Goal: Information Seeking & Learning: Compare options

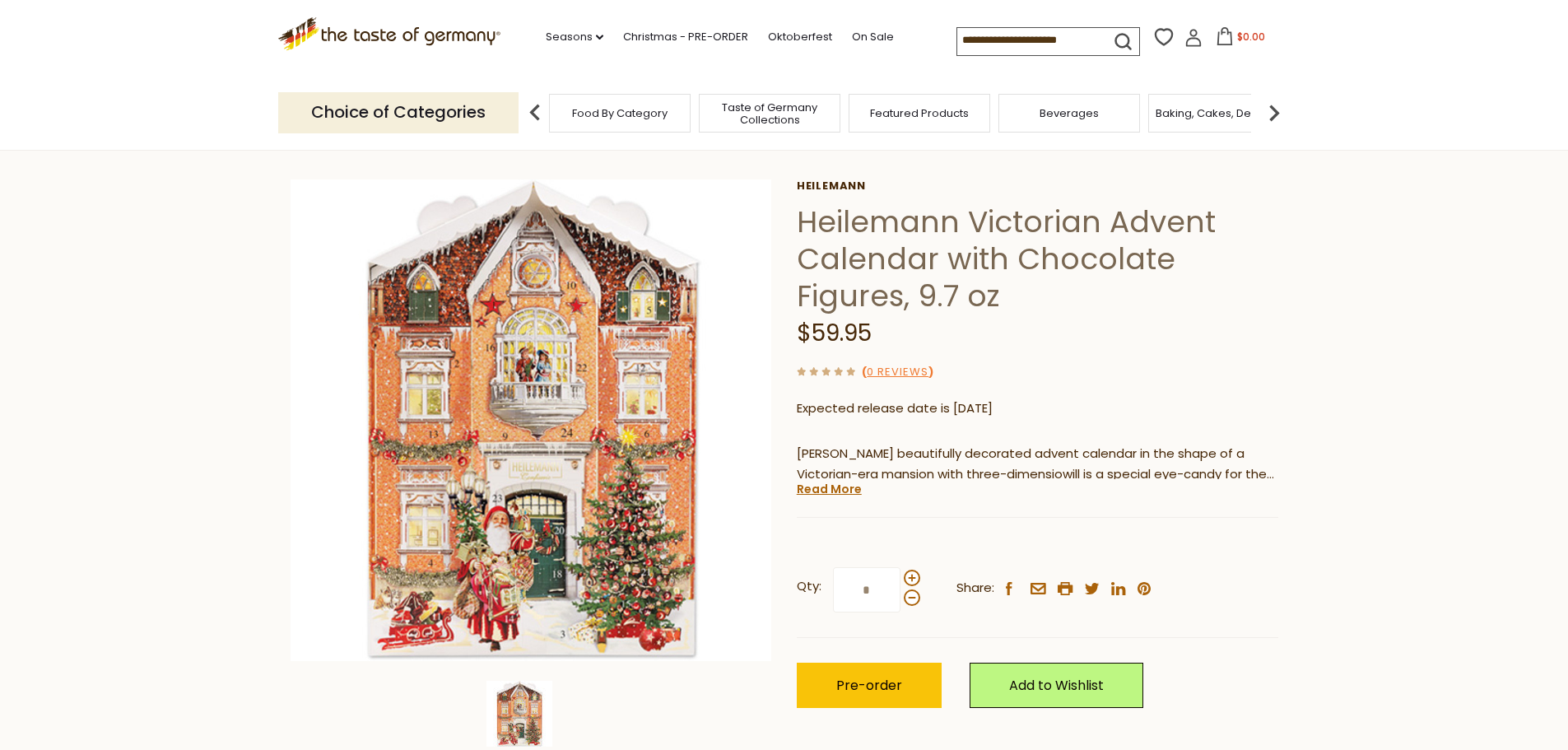
scroll to position [82, 0]
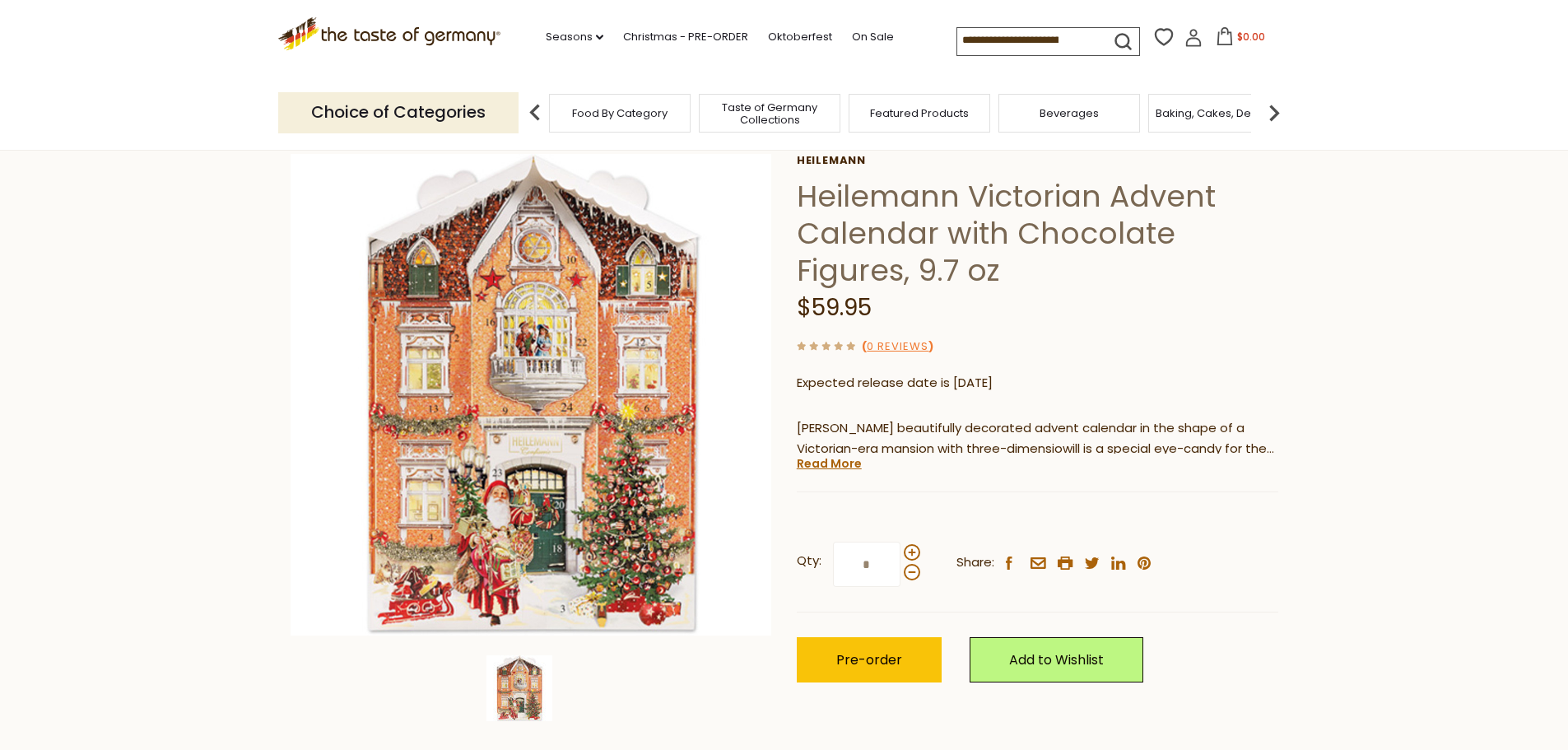
click at [823, 475] on div "Current stock: 0" at bounding box center [1037, 479] width 482 height 11
click at [823, 468] on link "Read More" at bounding box center [829, 463] width 65 height 17
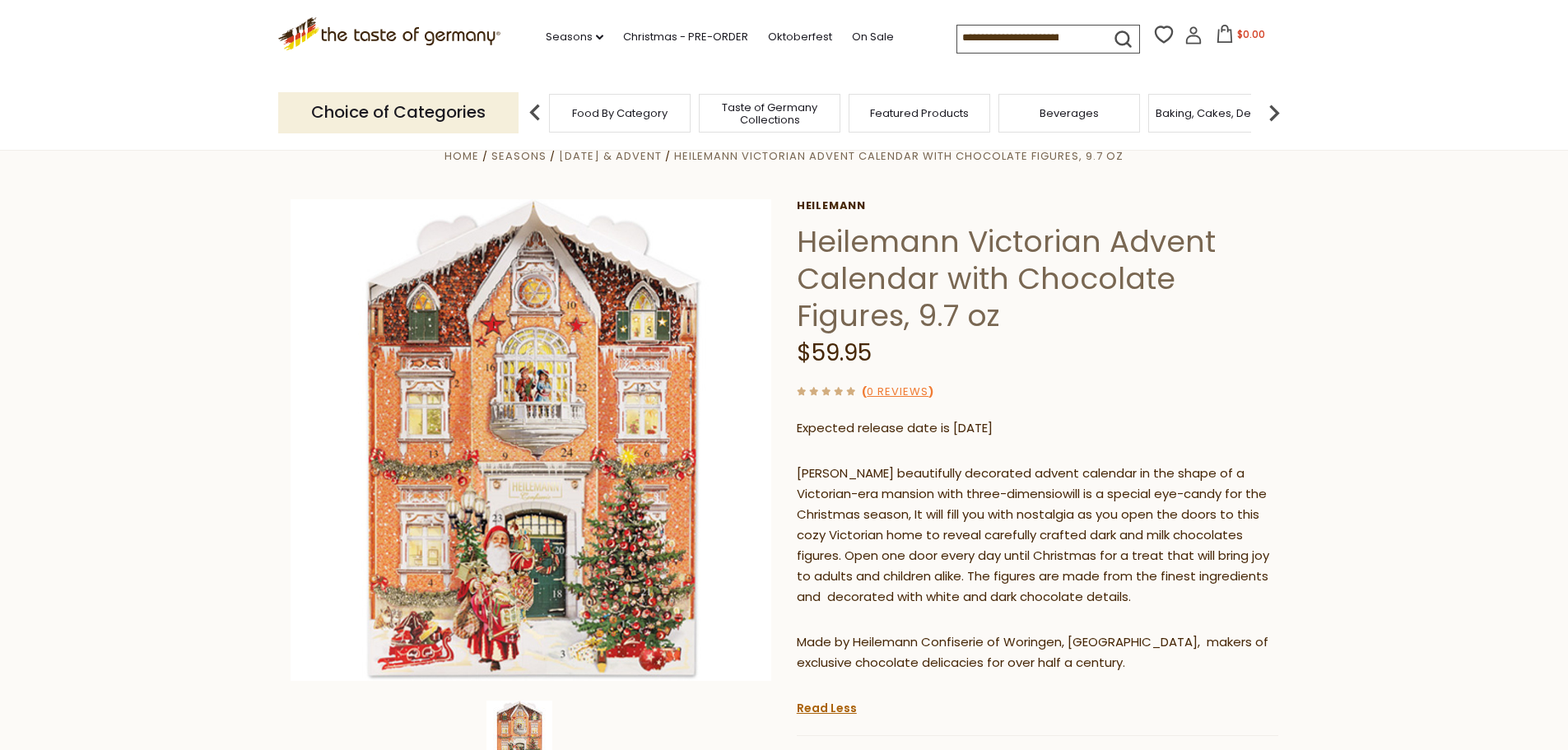
scroll to position [0, 0]
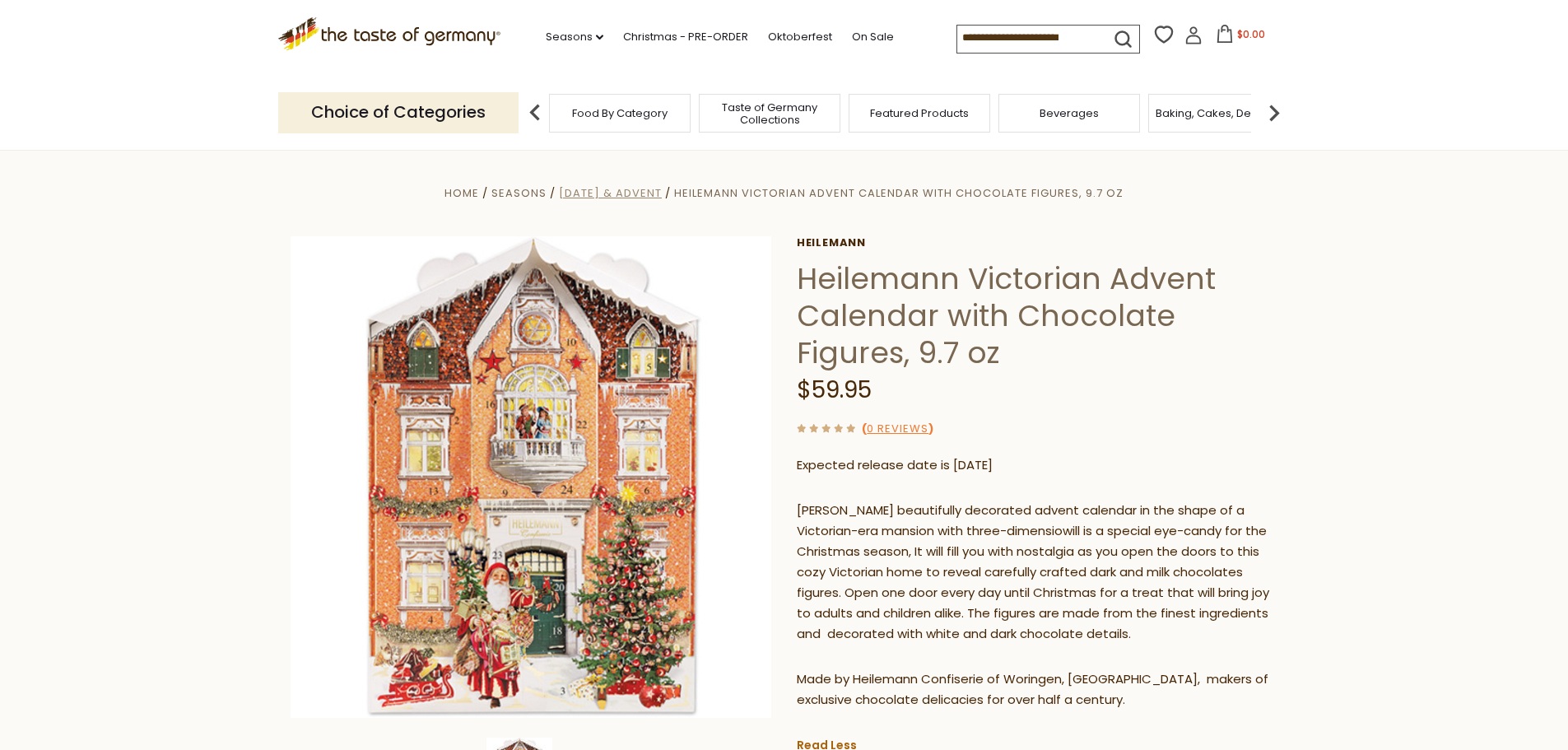
click at [662, 199] on span "[DATE] & Advent" at bounding box center [610, 193] width 103 height 16
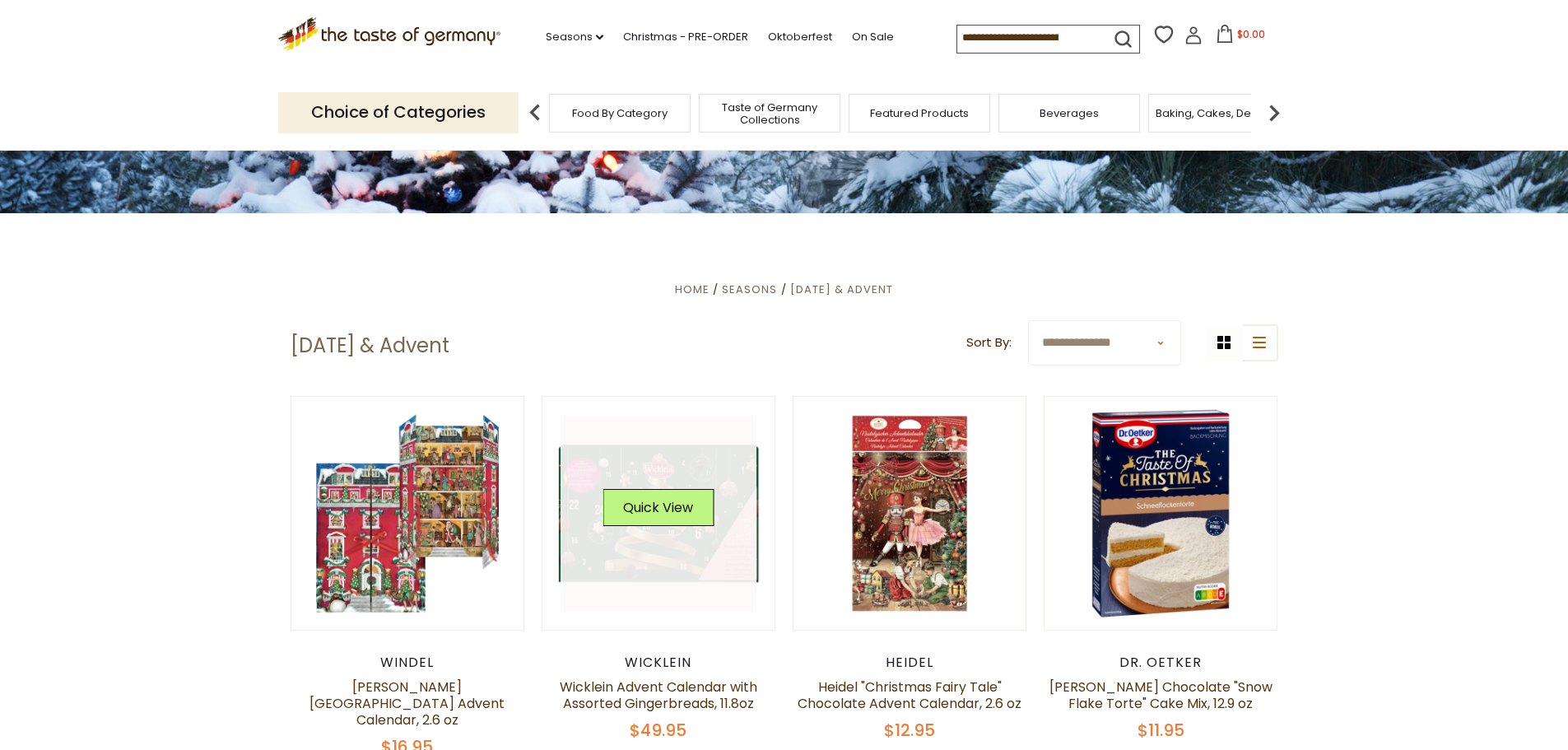
scroll to position [329, 0]
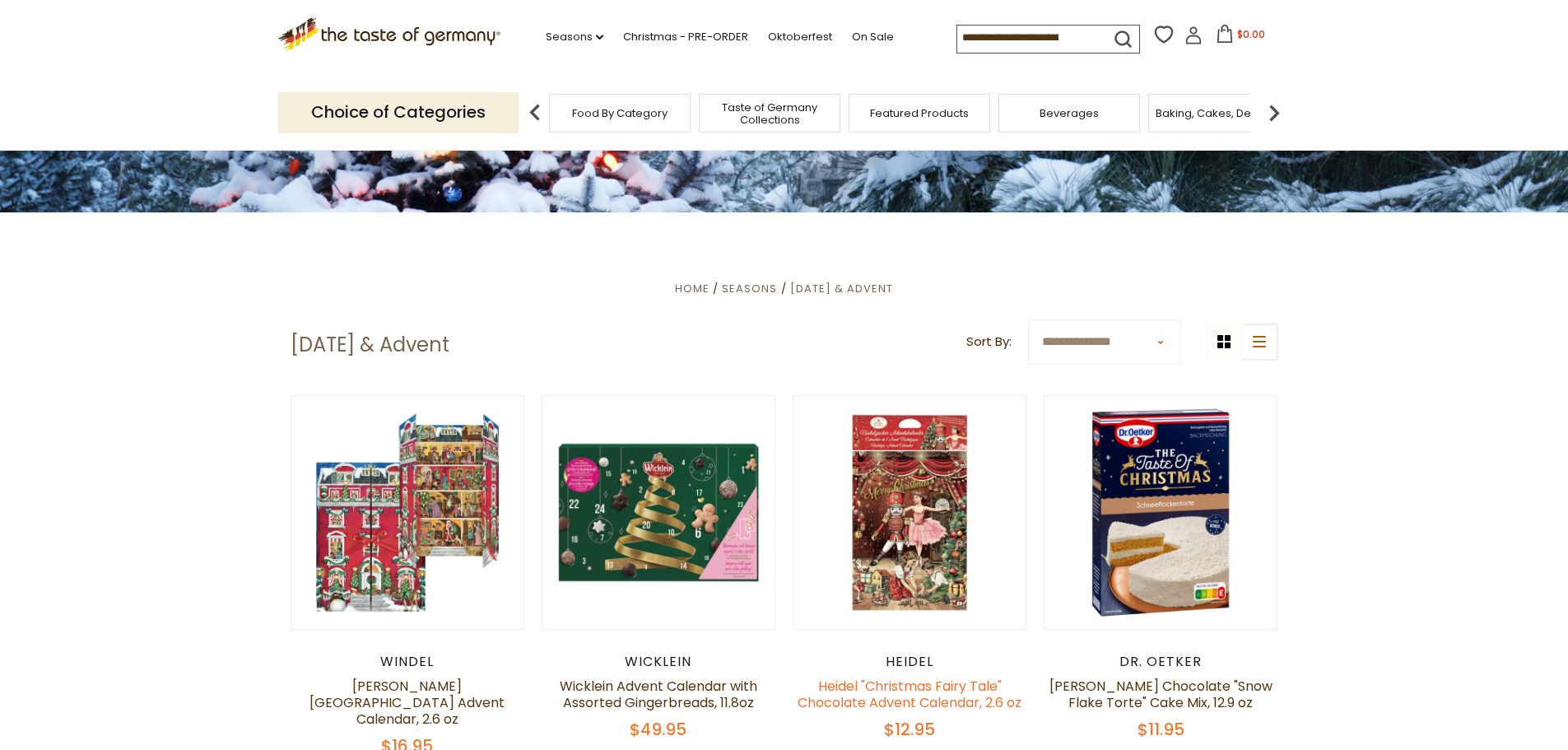
click at [959, 707] on link "Heidel "Christmas Fairy Tale" Chocolate Advent Calendar, 2.6 oz" at bounding box center [909, 695] width 224 height 35
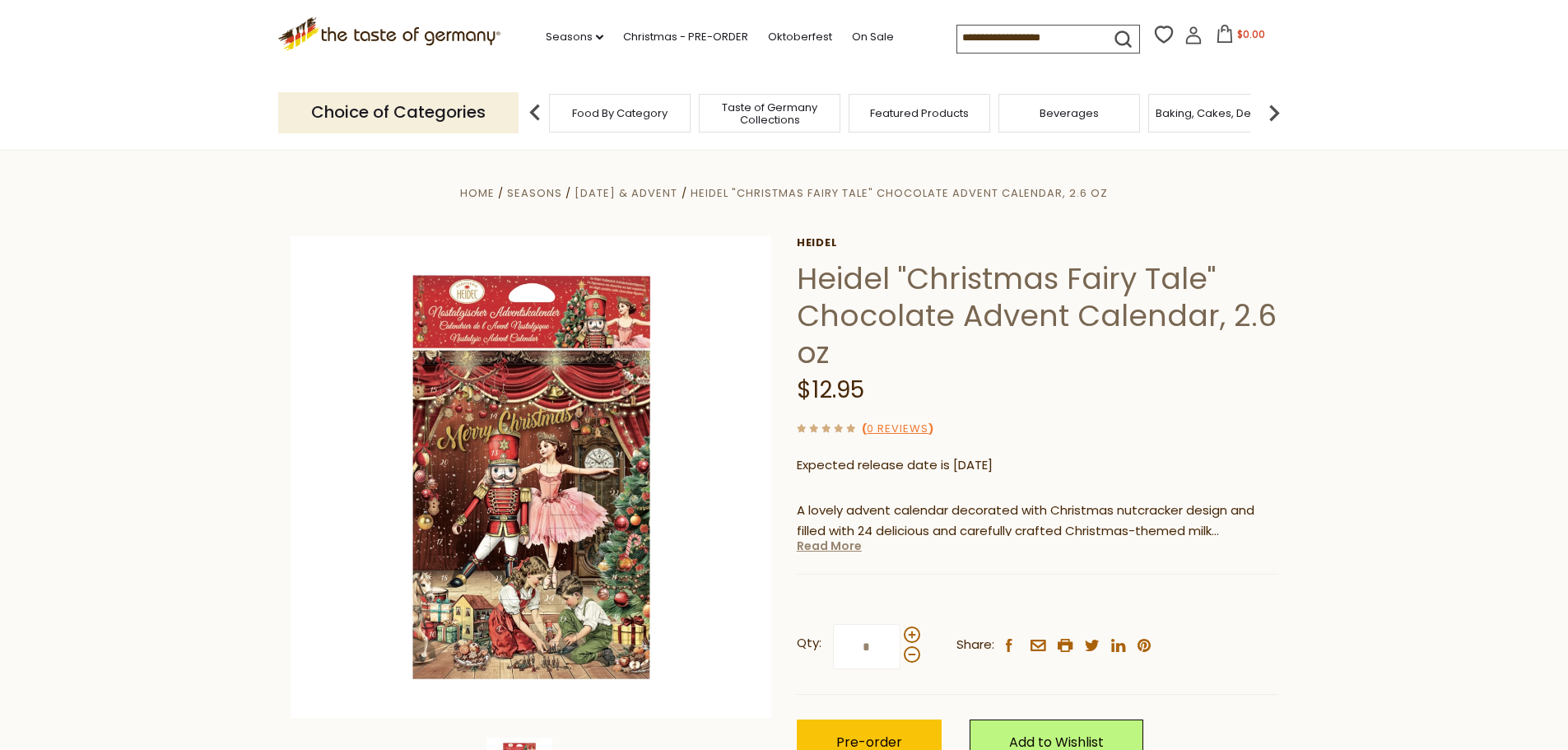
click at [816, 545] on link "Read More" at bounding box center [829, 546] width 65 height 17
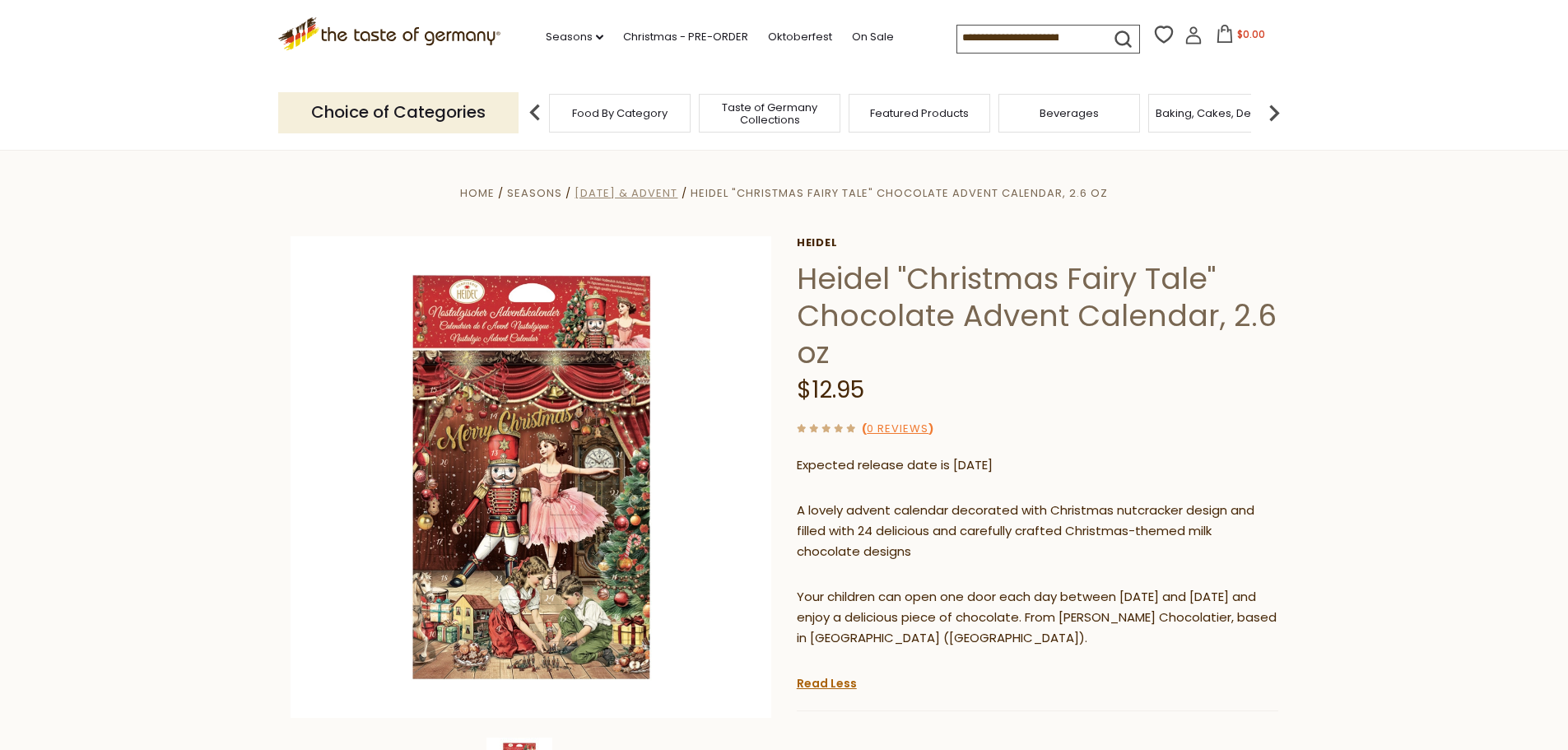
click at [627, 198] on span "[DATE] & Advent" at bounding box center [626, 193] width 103 height 16
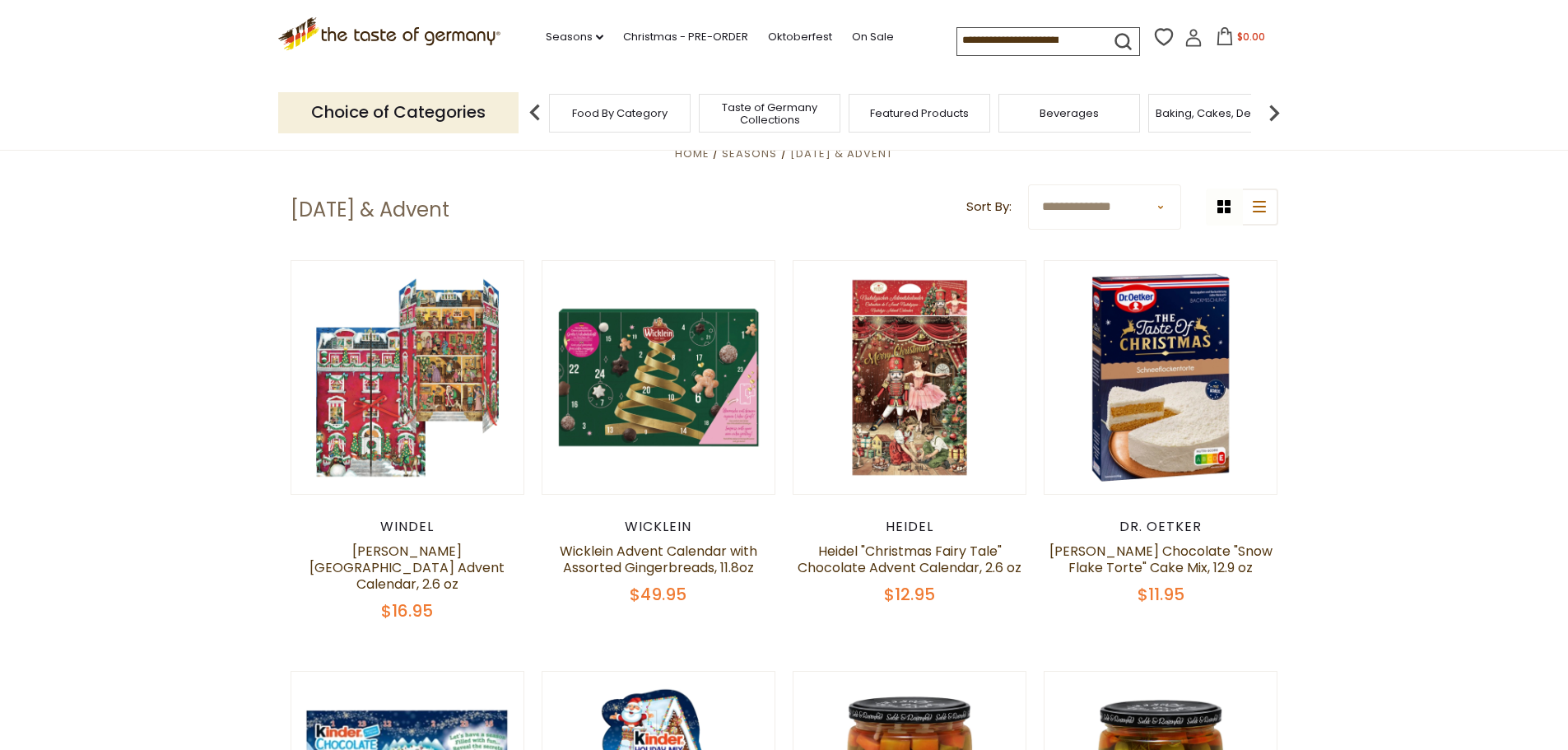
scroll to position [494, 0]
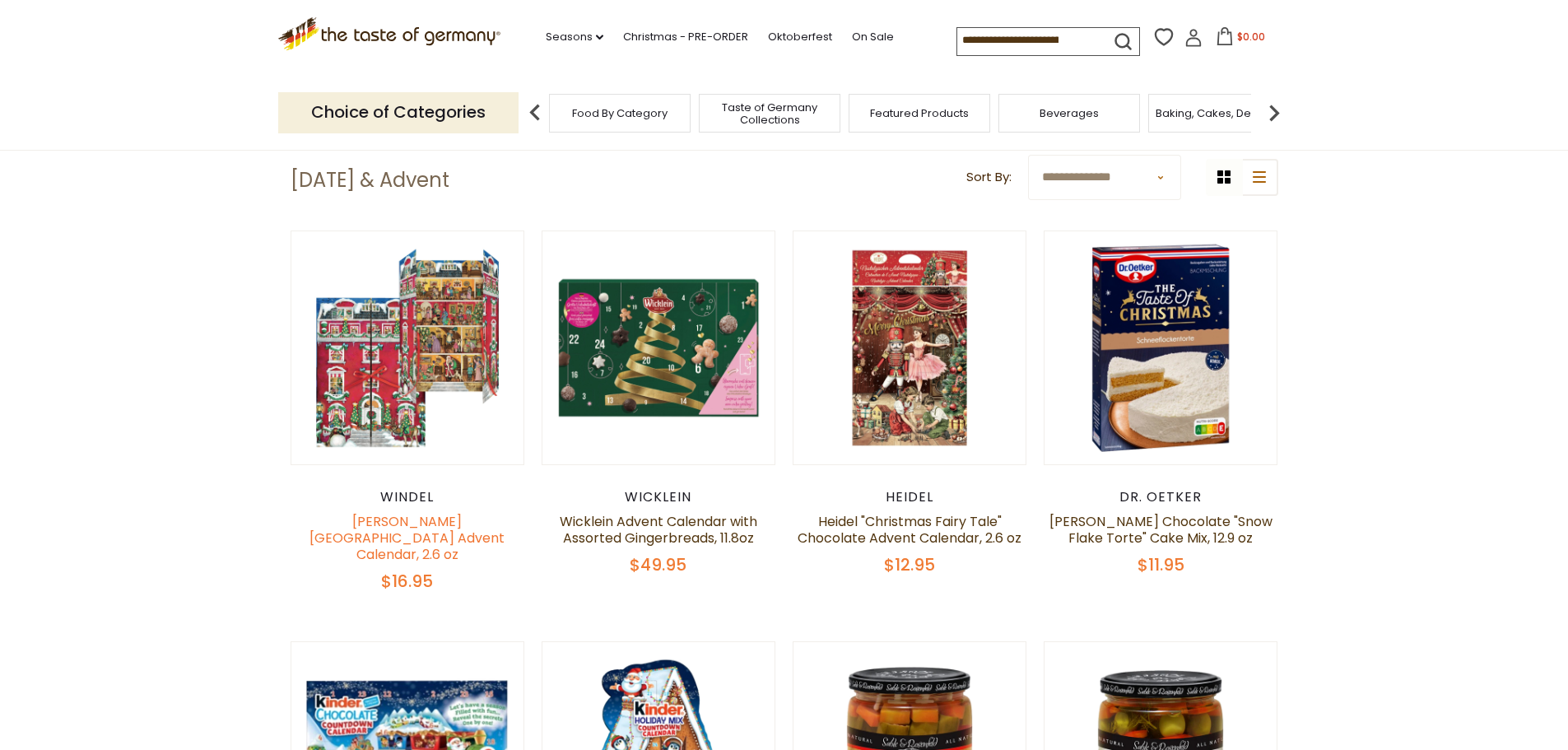
click at [387, 533] on link "Windel Manor House Advent Calendar, 2.6 oz" at bounding box center [406, 538] width 195 height 52
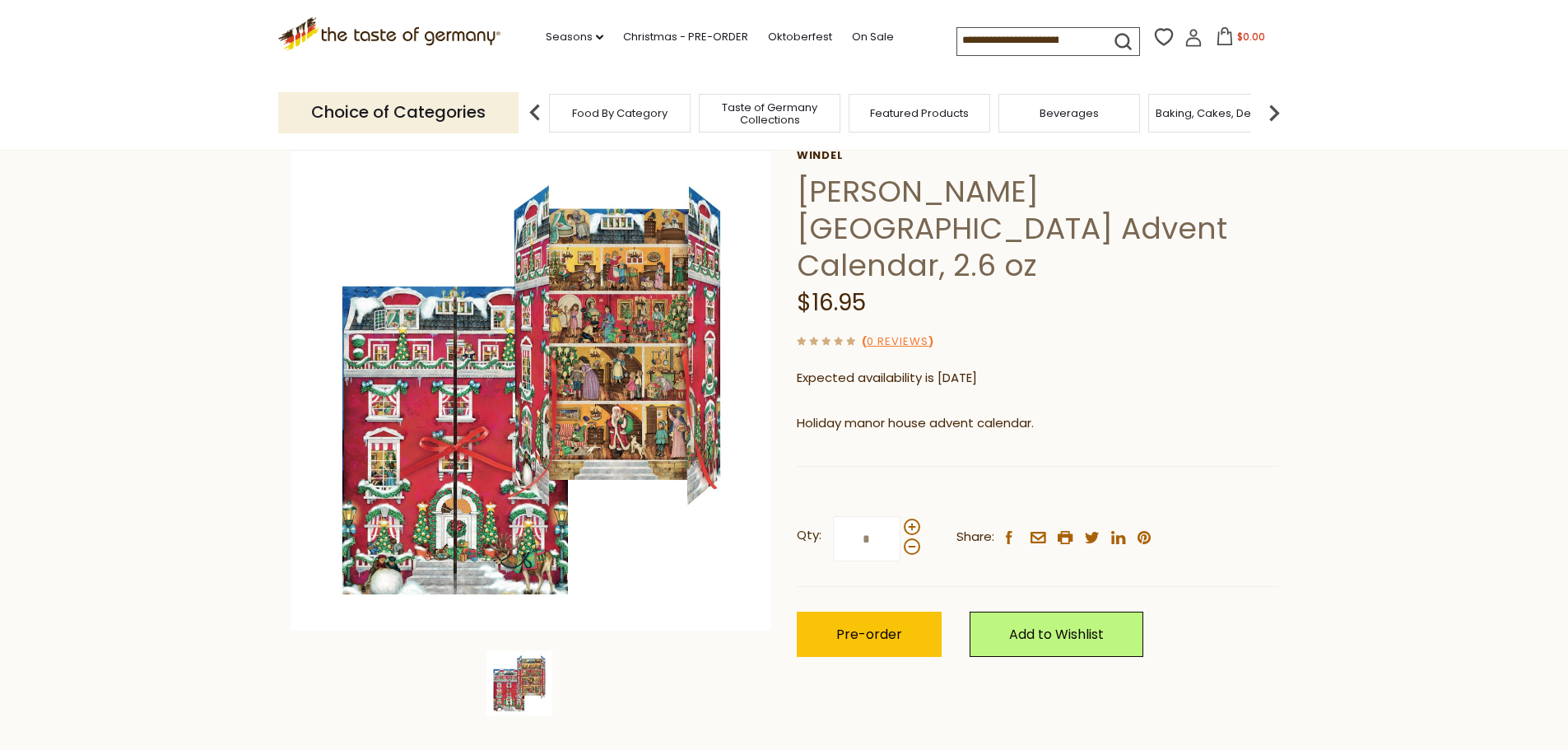
scroll to position [82, 0]
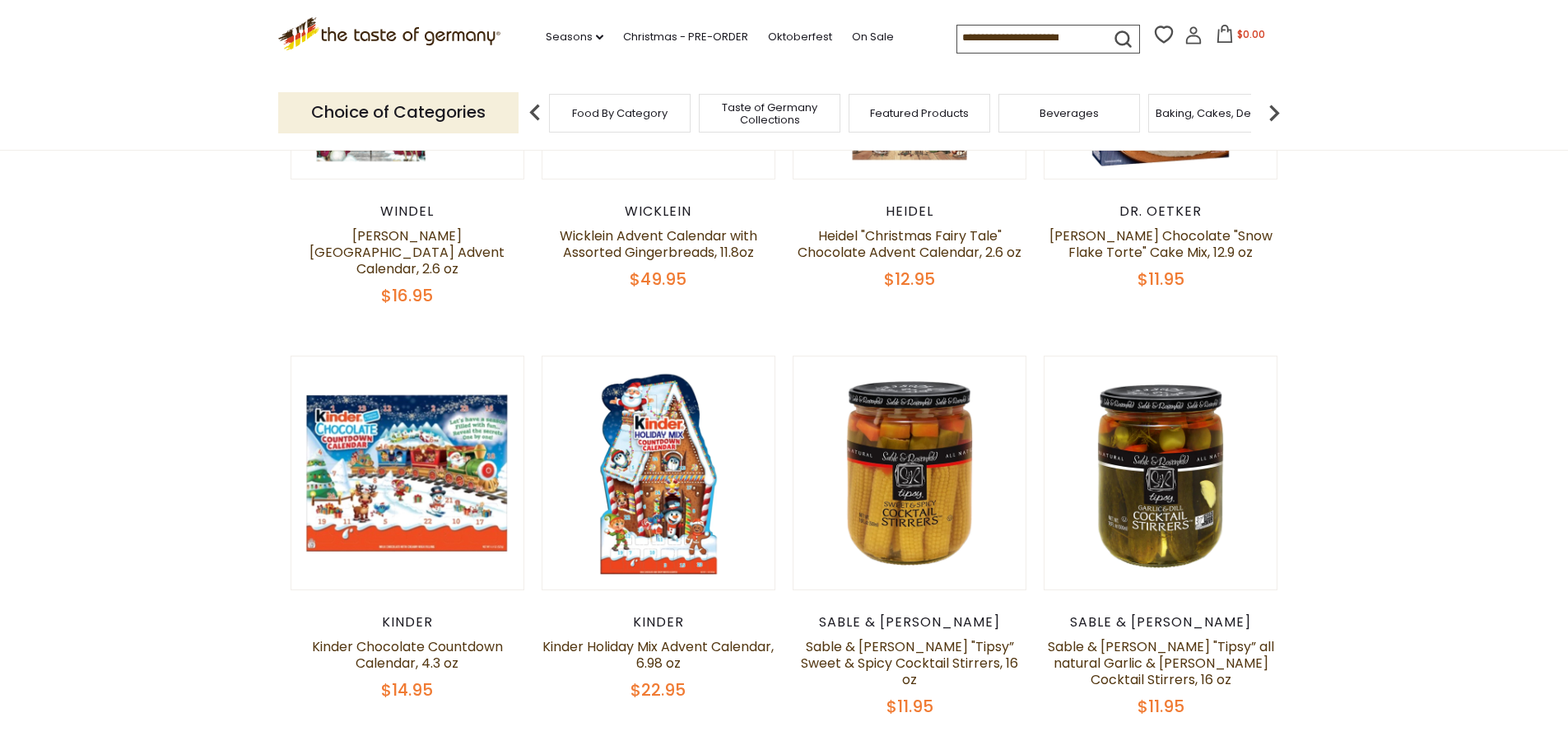
scroll to position [823, 0]
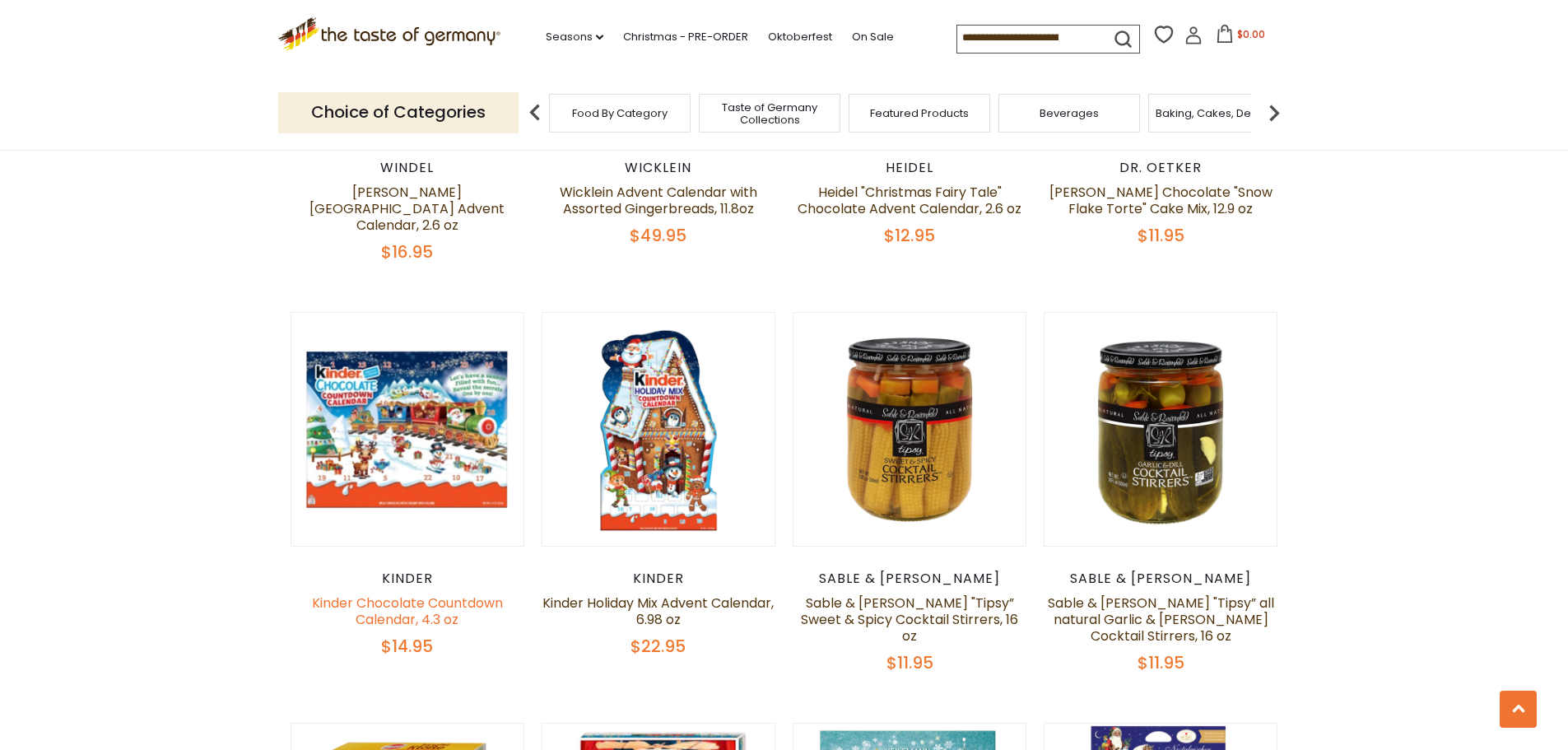
click at [381, 593] on link "Kinder Chocolate Countdown Calendar, 4.3 oz" at bounding box center [407, 611] width 191 height 35
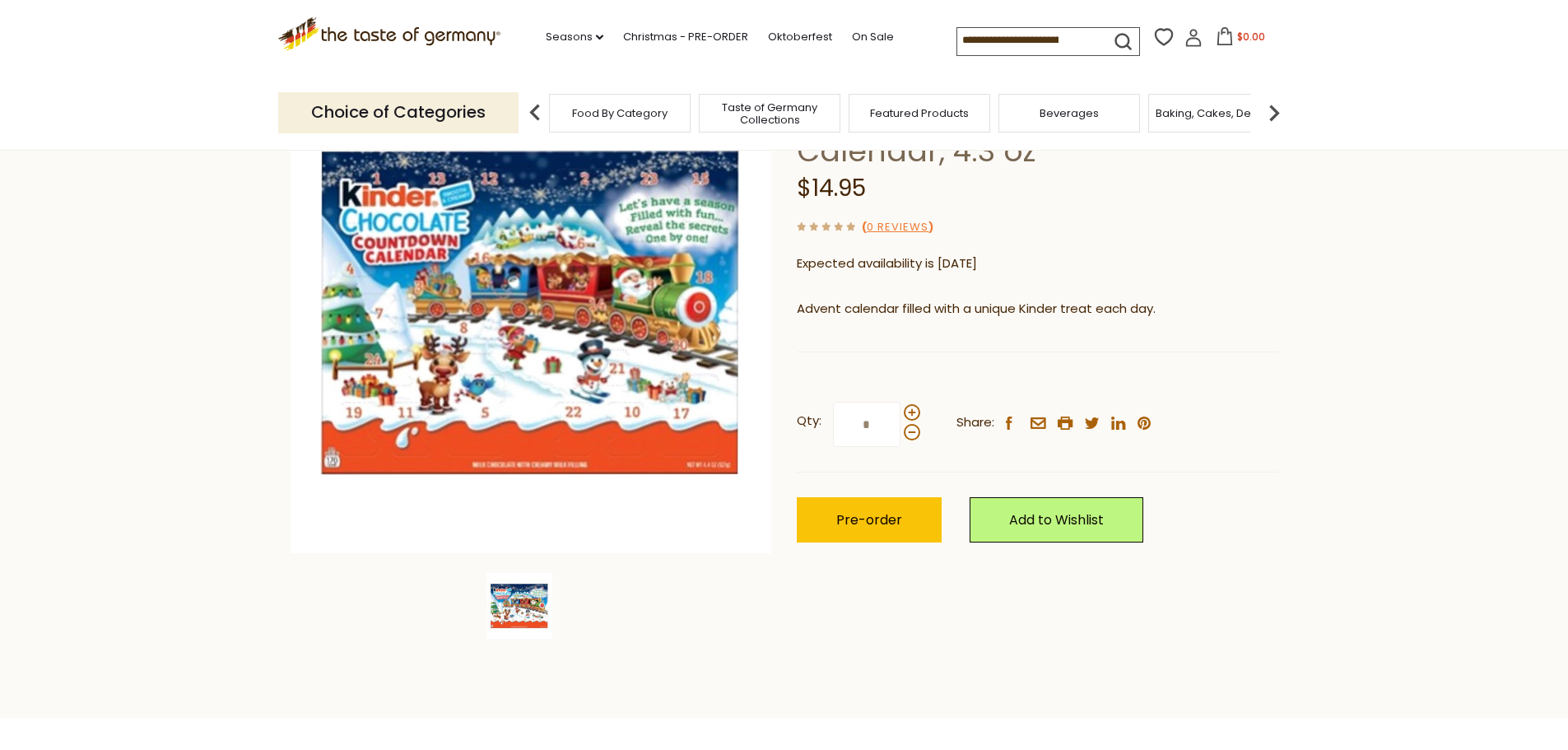
scroll to position [82, 0]
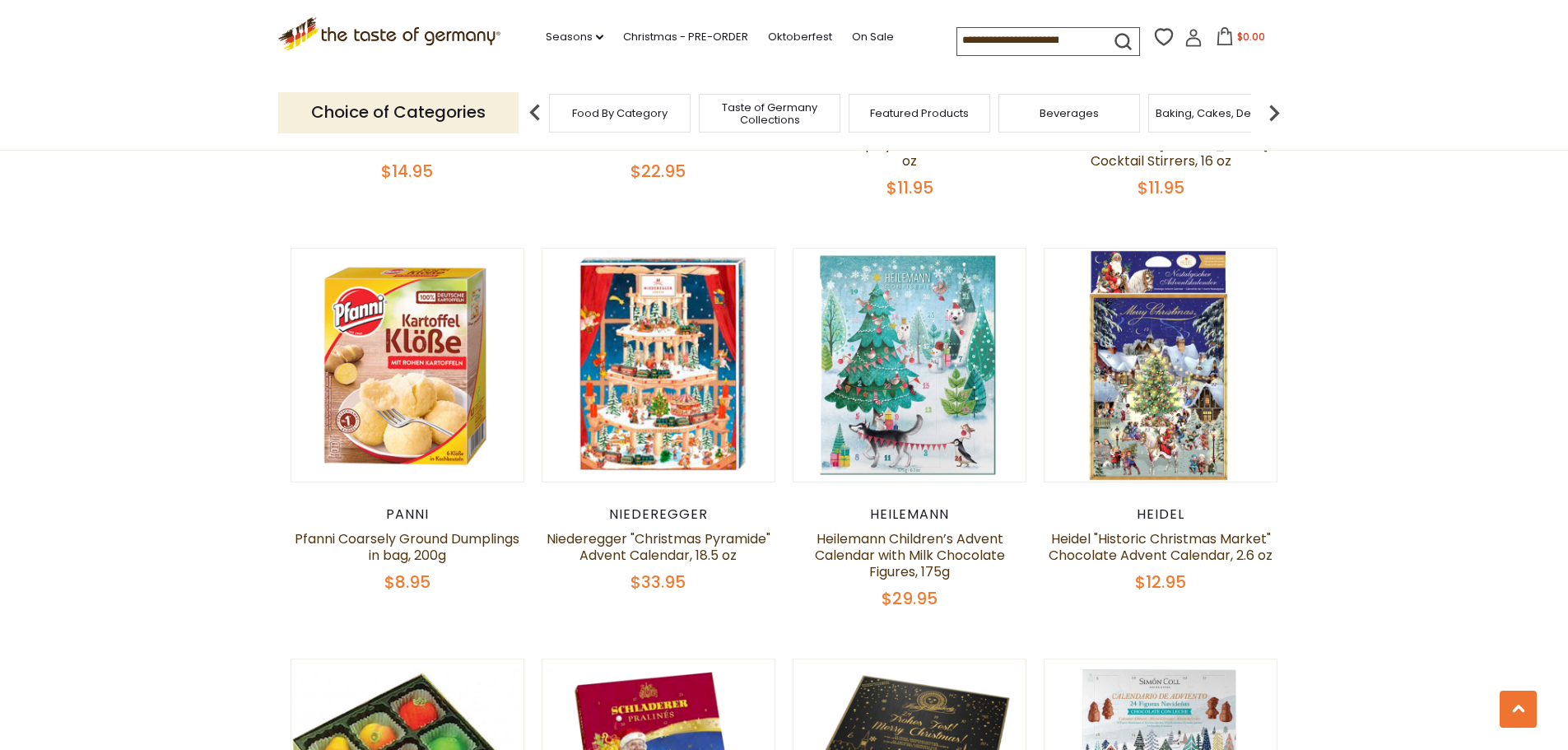
scroll to position [1317, 0]
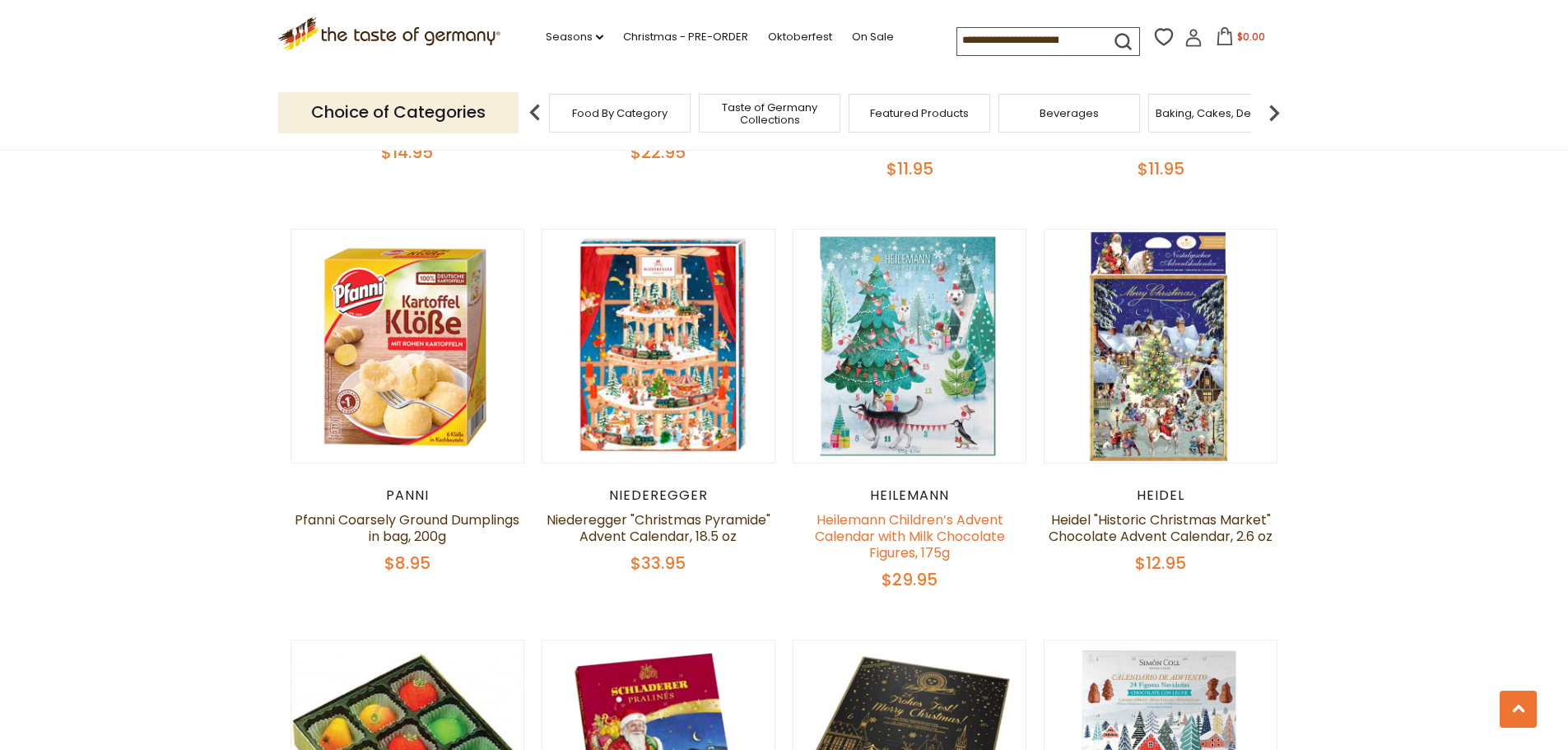
click at [874, 513] on link "Heilemann Children’s Advent Calendar with Milk Chocolate Figures, 175g" at bounding box center [910, 536] width 190 height 52
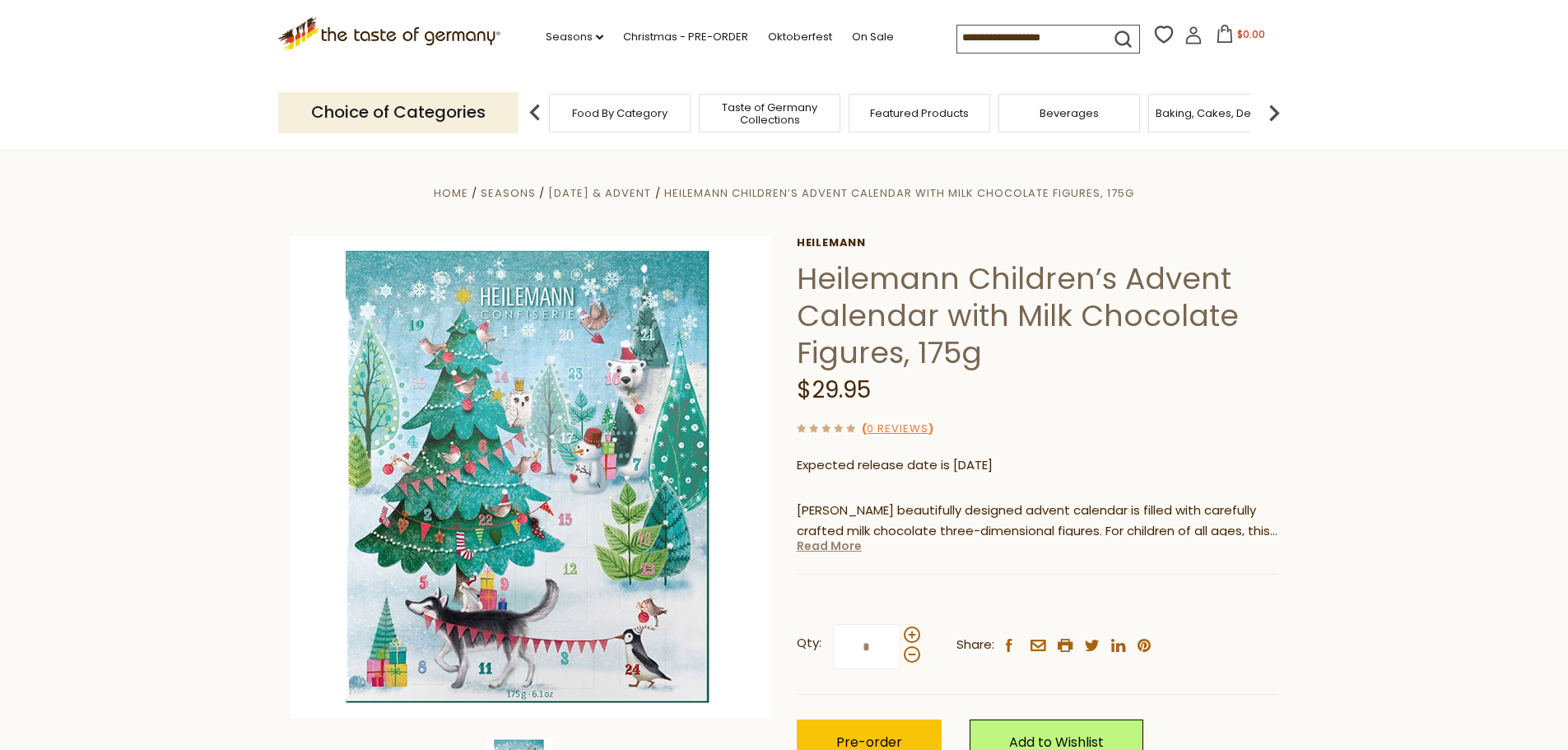
click at [827, 547] on link "Read More" at bounding box center [829, 546] width 65 height 17
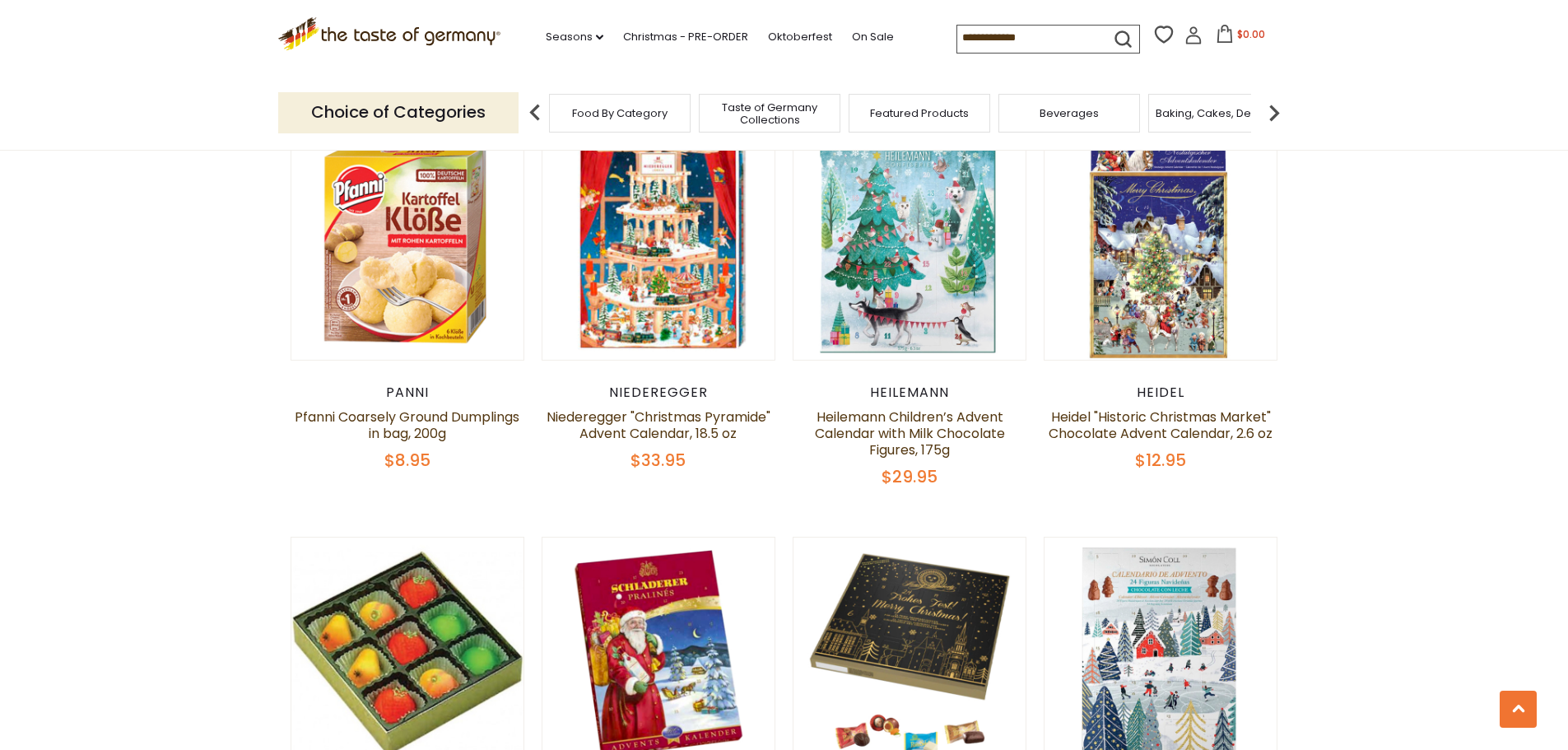
scroll to position [1317, 0]
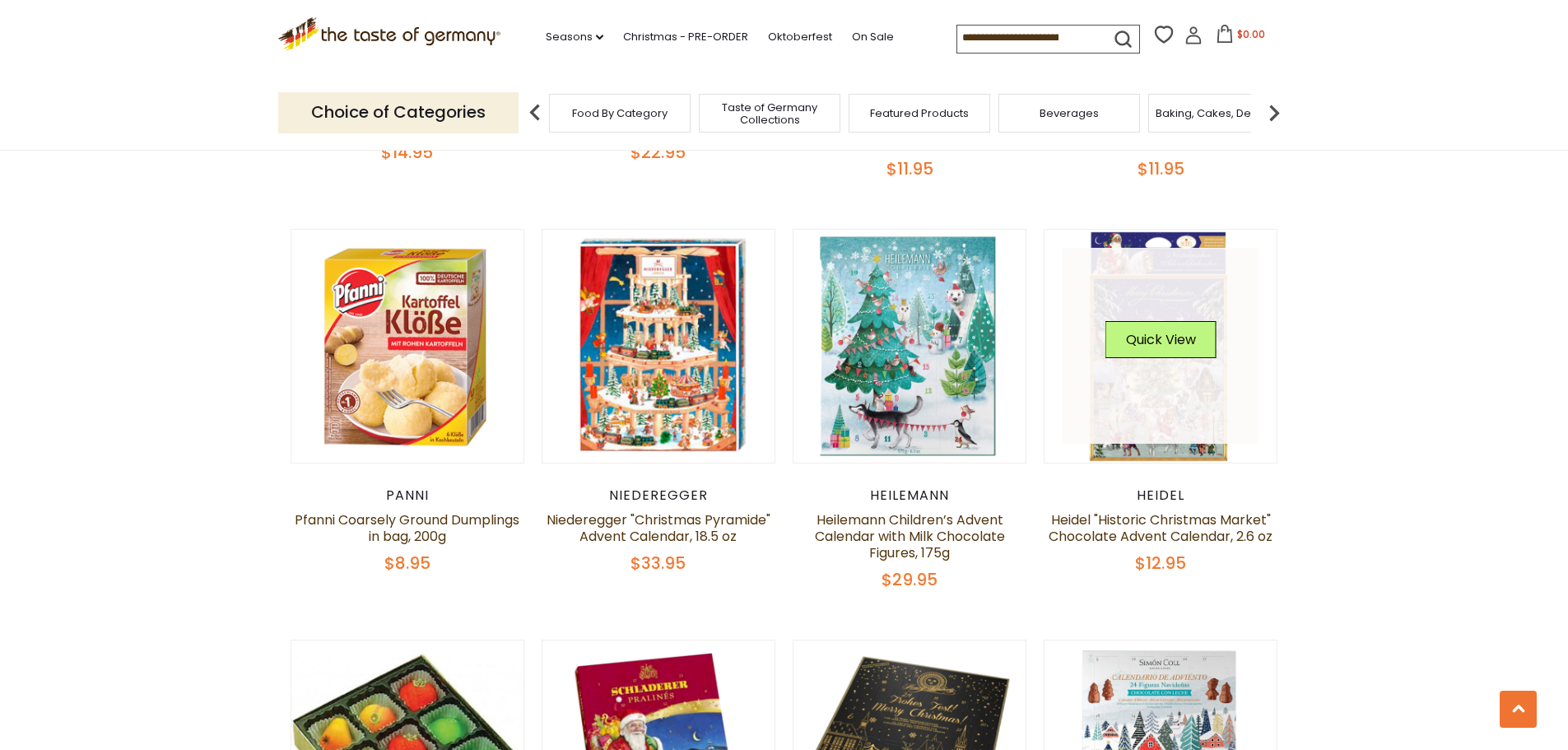
click at [1147, 328] on div "Quick View" at bounding box center [1160, 345] width 111 height 49
click at [1149, 321] on button "Quick View" at bounding box center [1160, 339] width 111 height 37
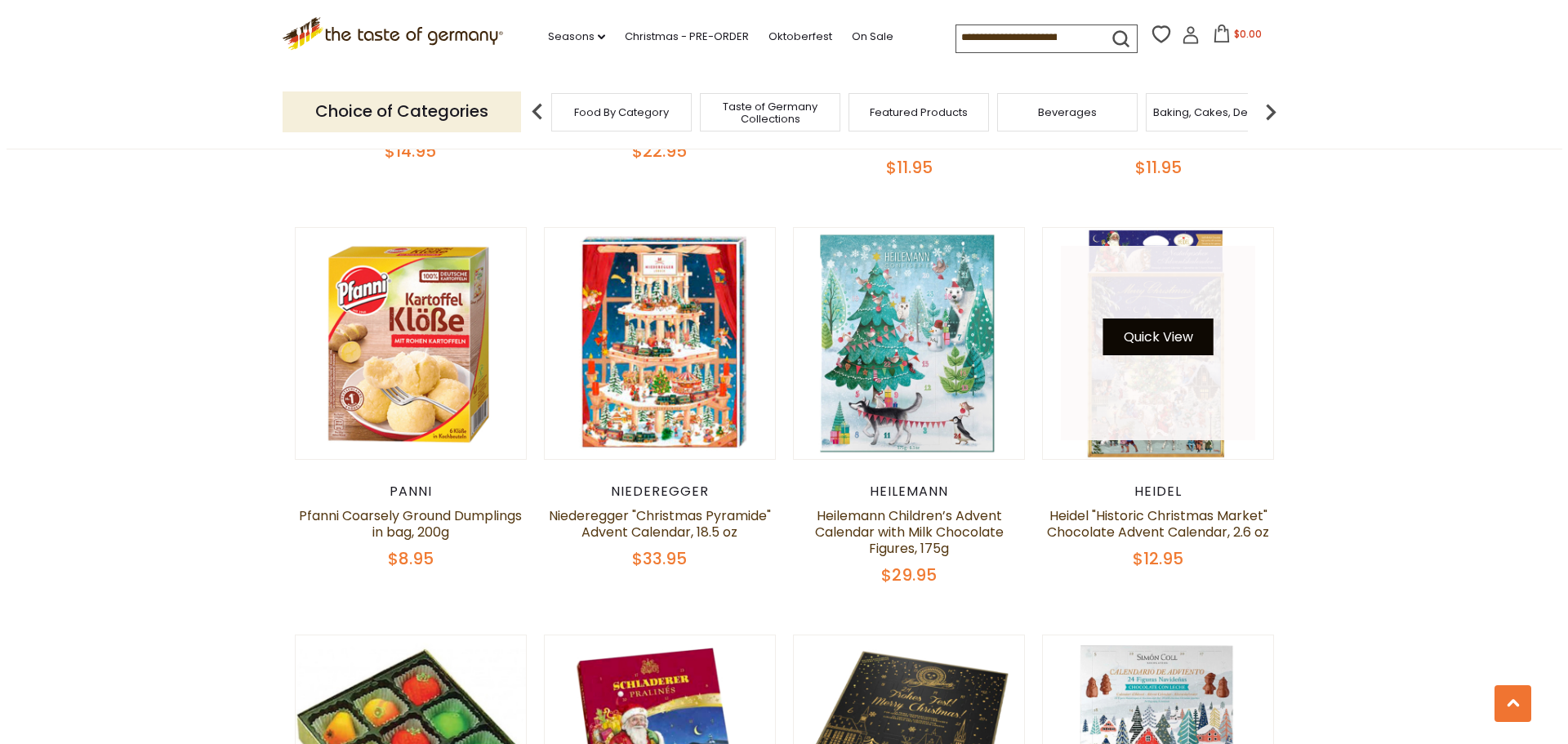
scroll to position [1310, 0]
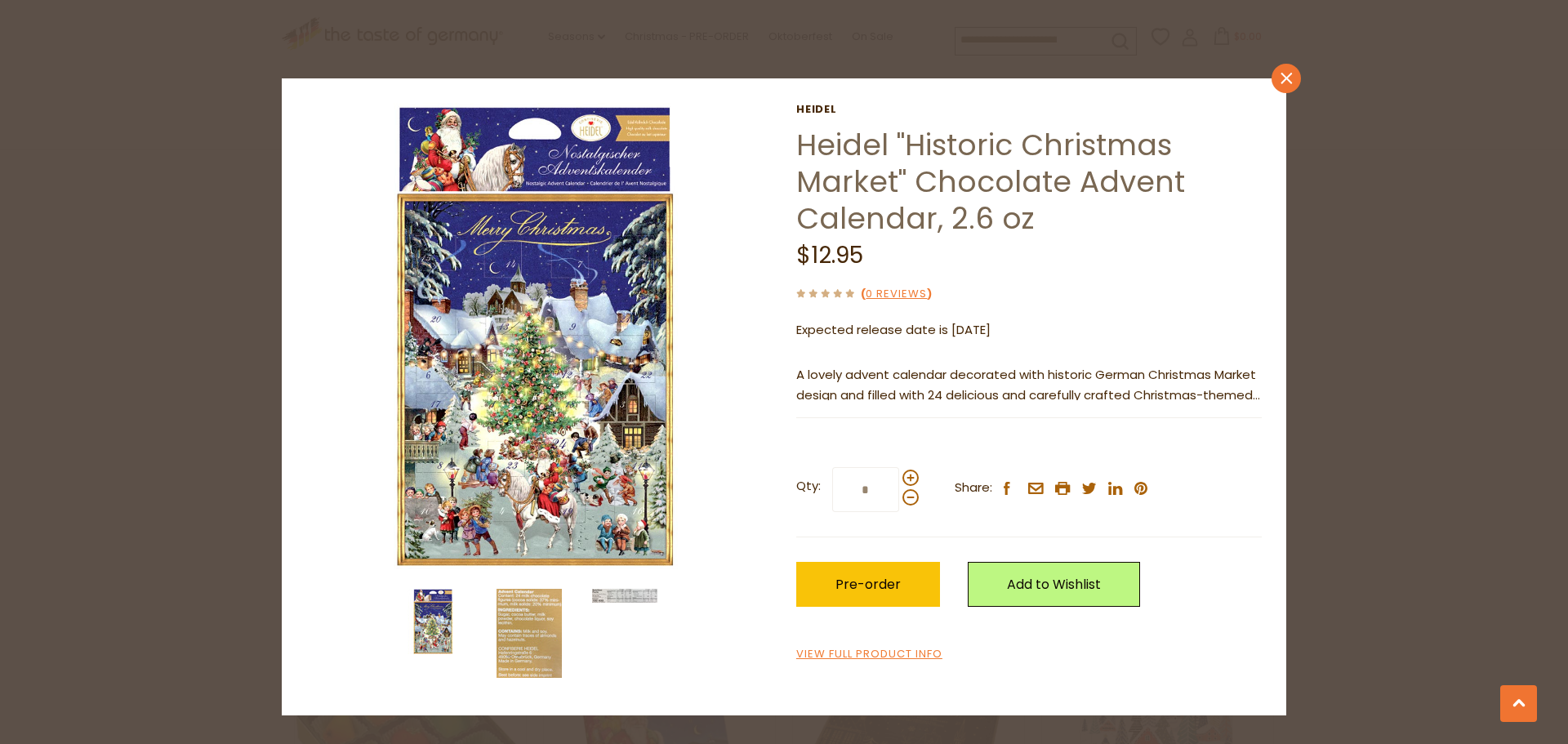
click at [1285, 78] on icon at bounding box center [1286, 78] width 12 height 12
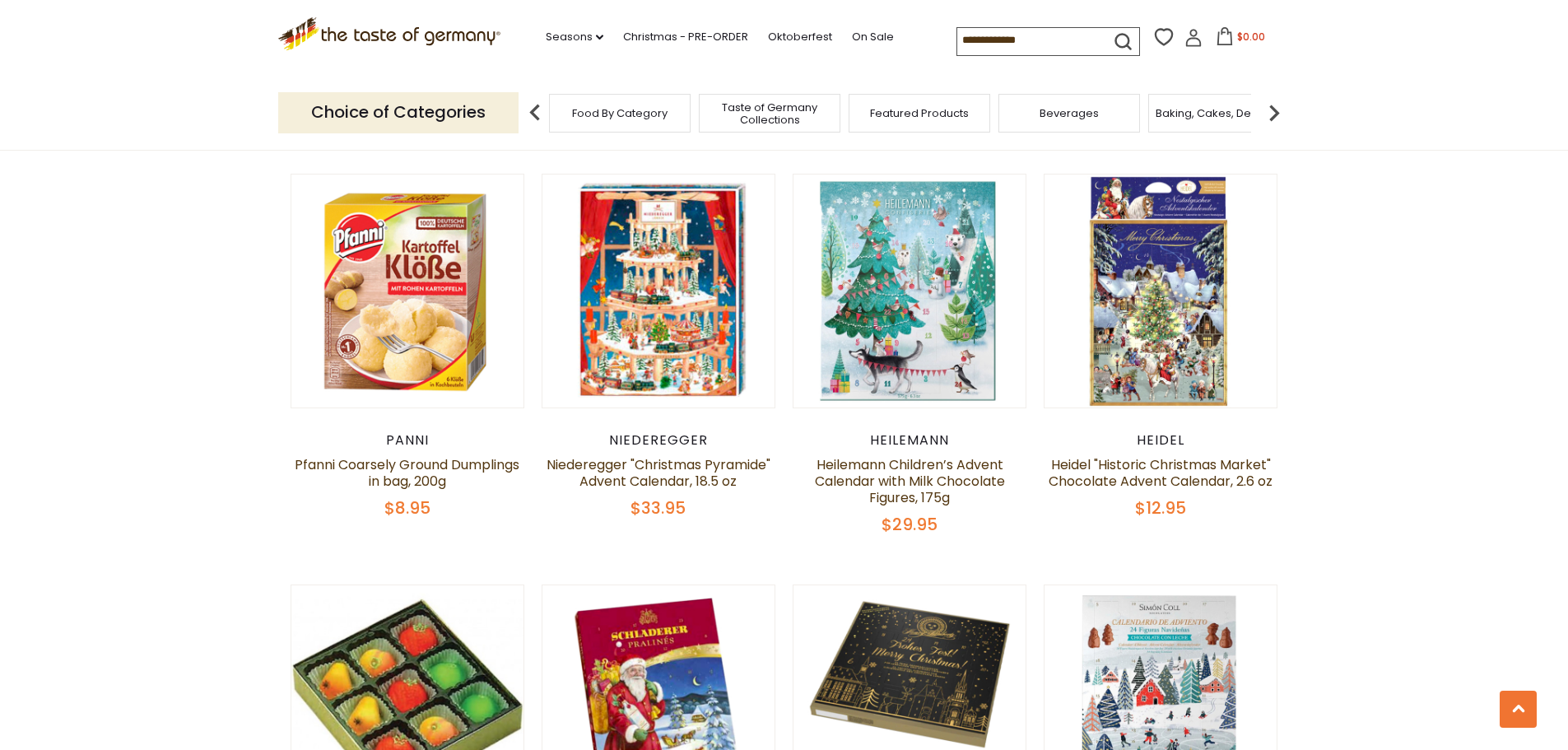
scroll to position [1565, 0]
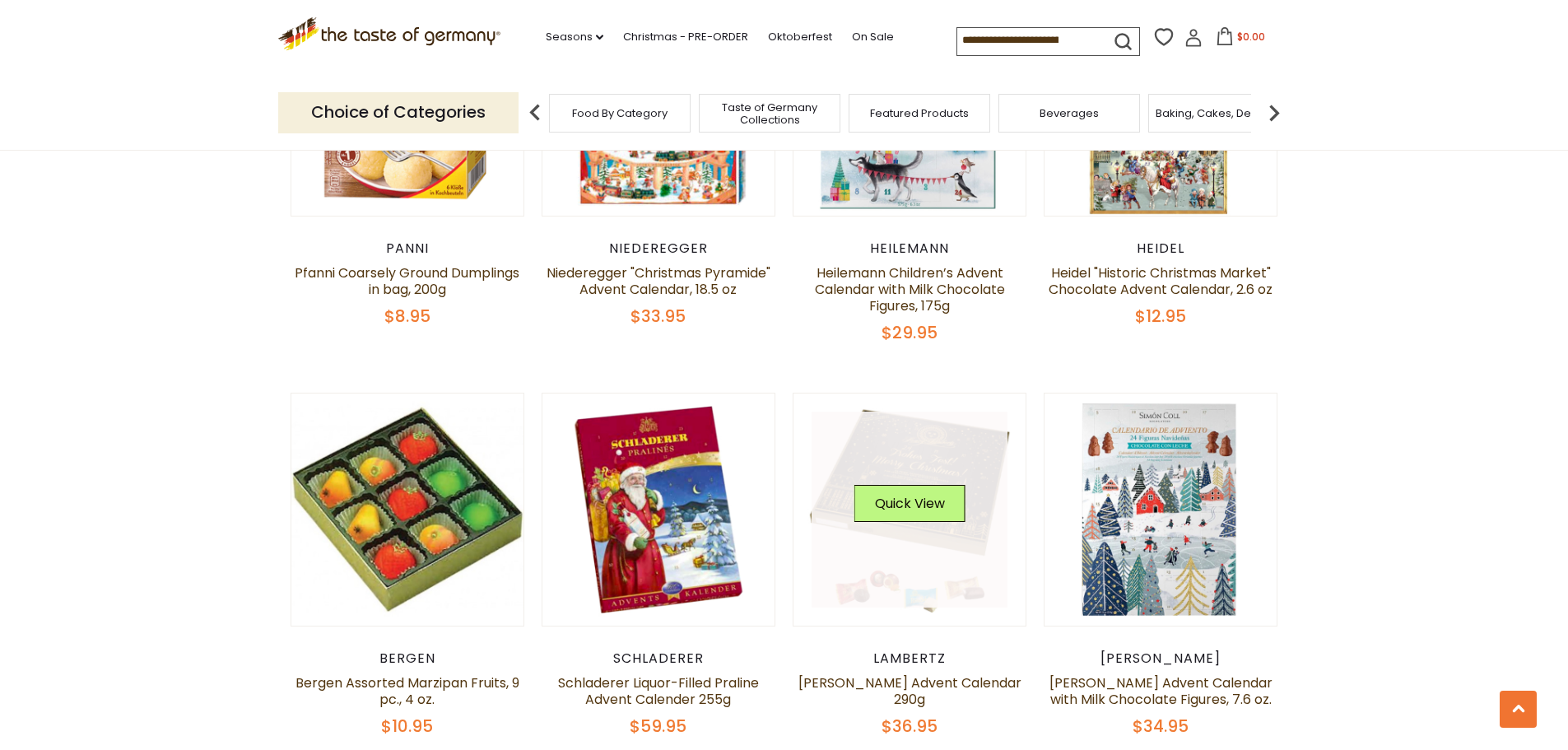
click at [922, 572] on link at bounding box center [910, 509] width 196 height 196
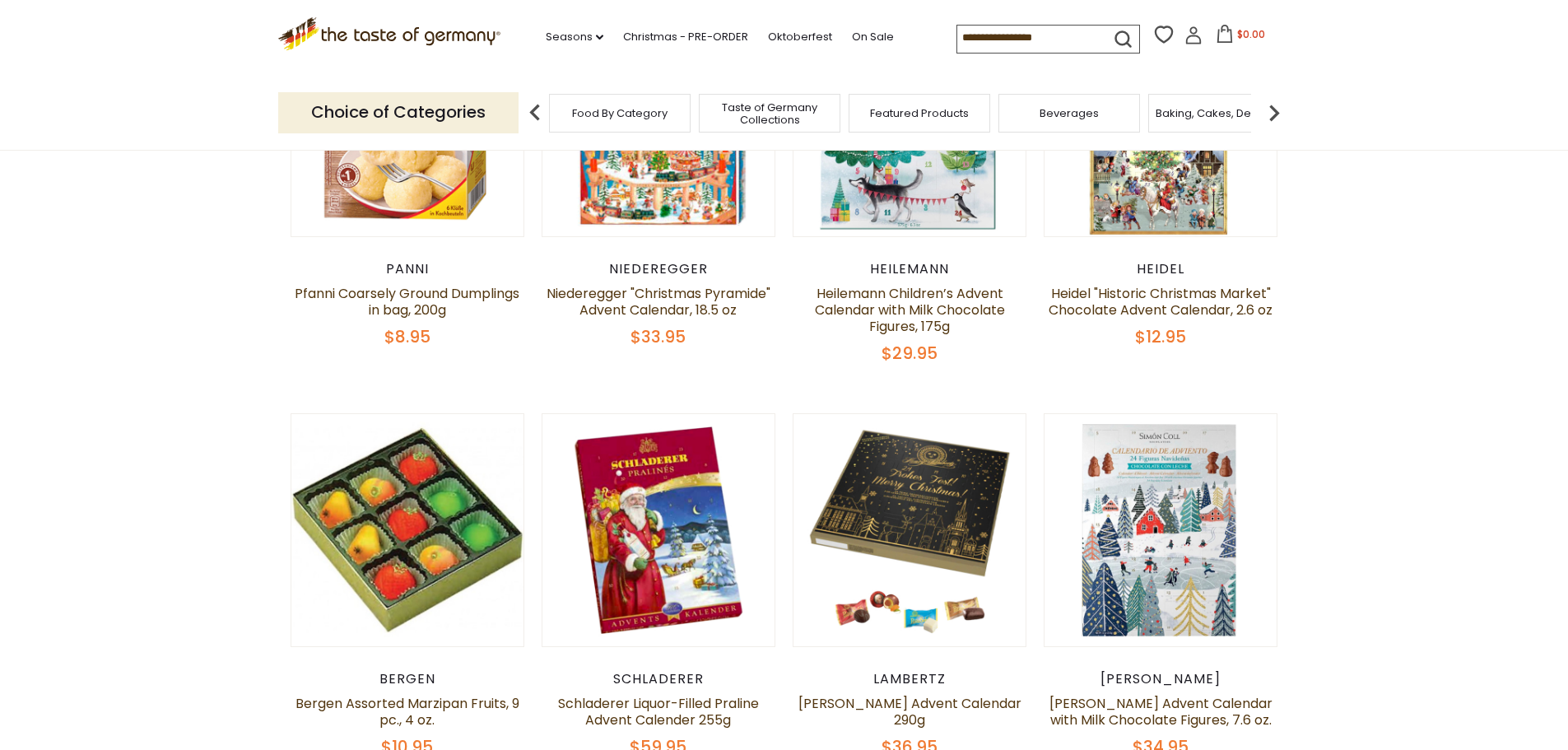
scroll to position [1565, 0]
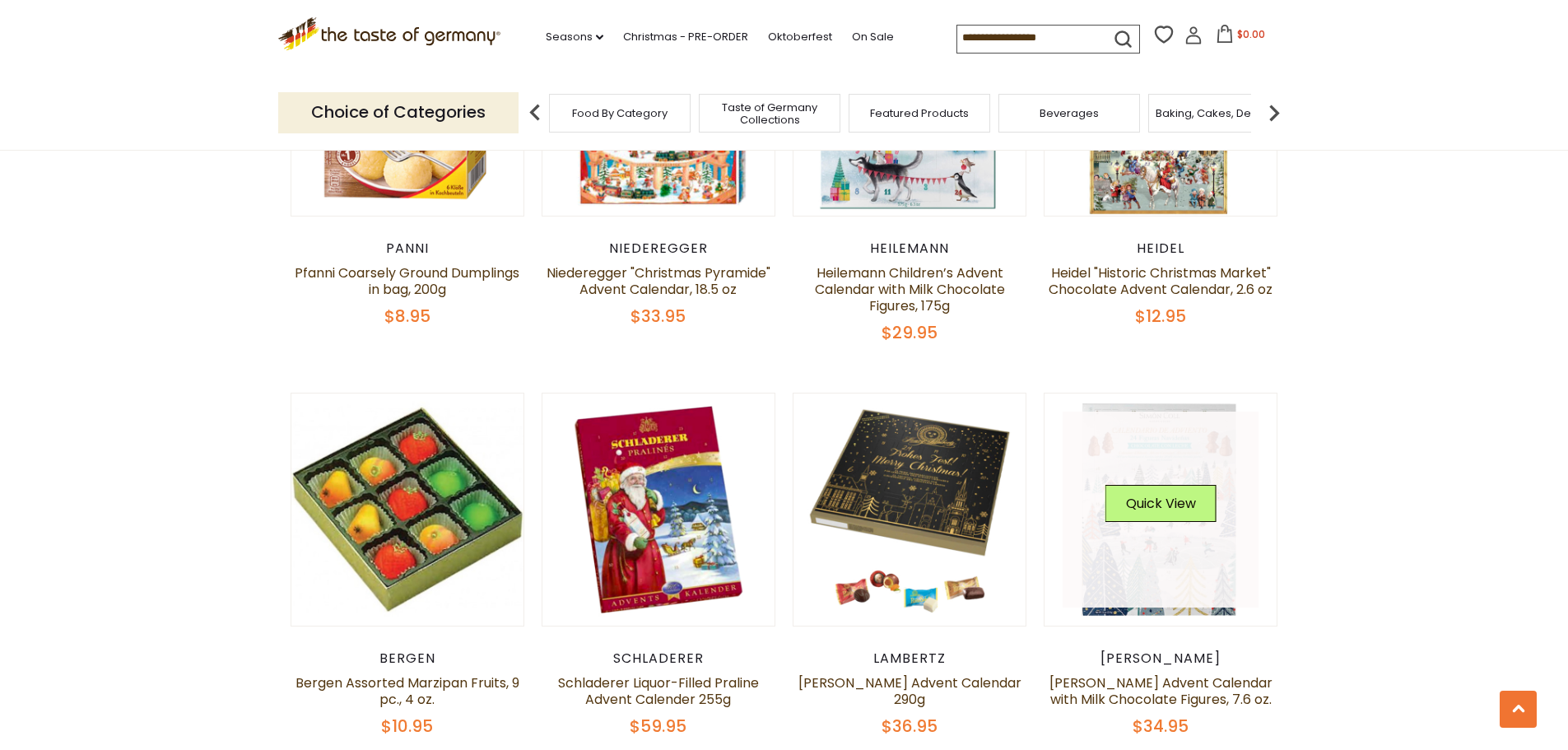
click at [1160, 514] on link at bounding box center [1160, 509] width 196 height 196
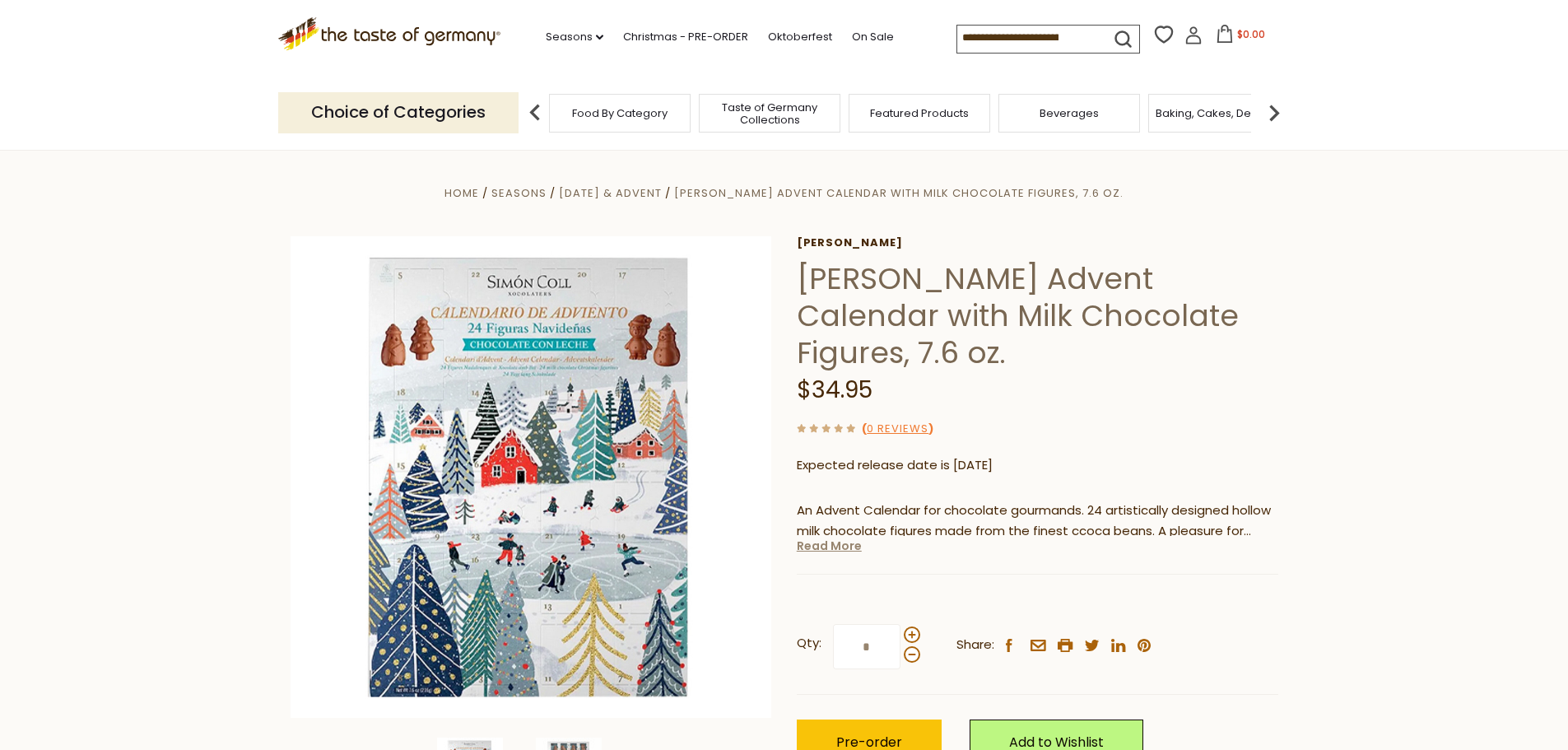
click at [810, 548] on link "Read More" at bounding box center [829, 546] width 65 height 17
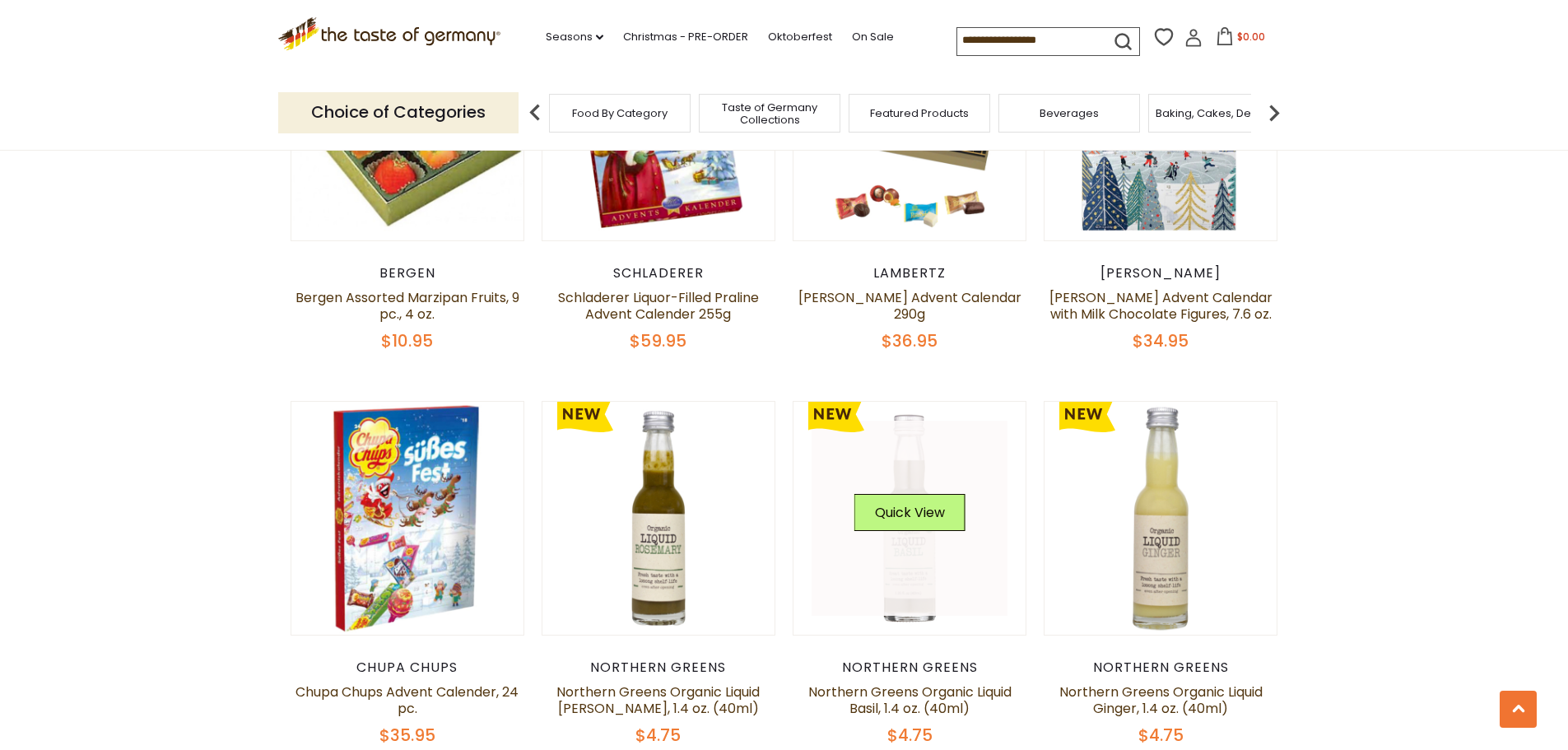
scroll to position [1976, 0]
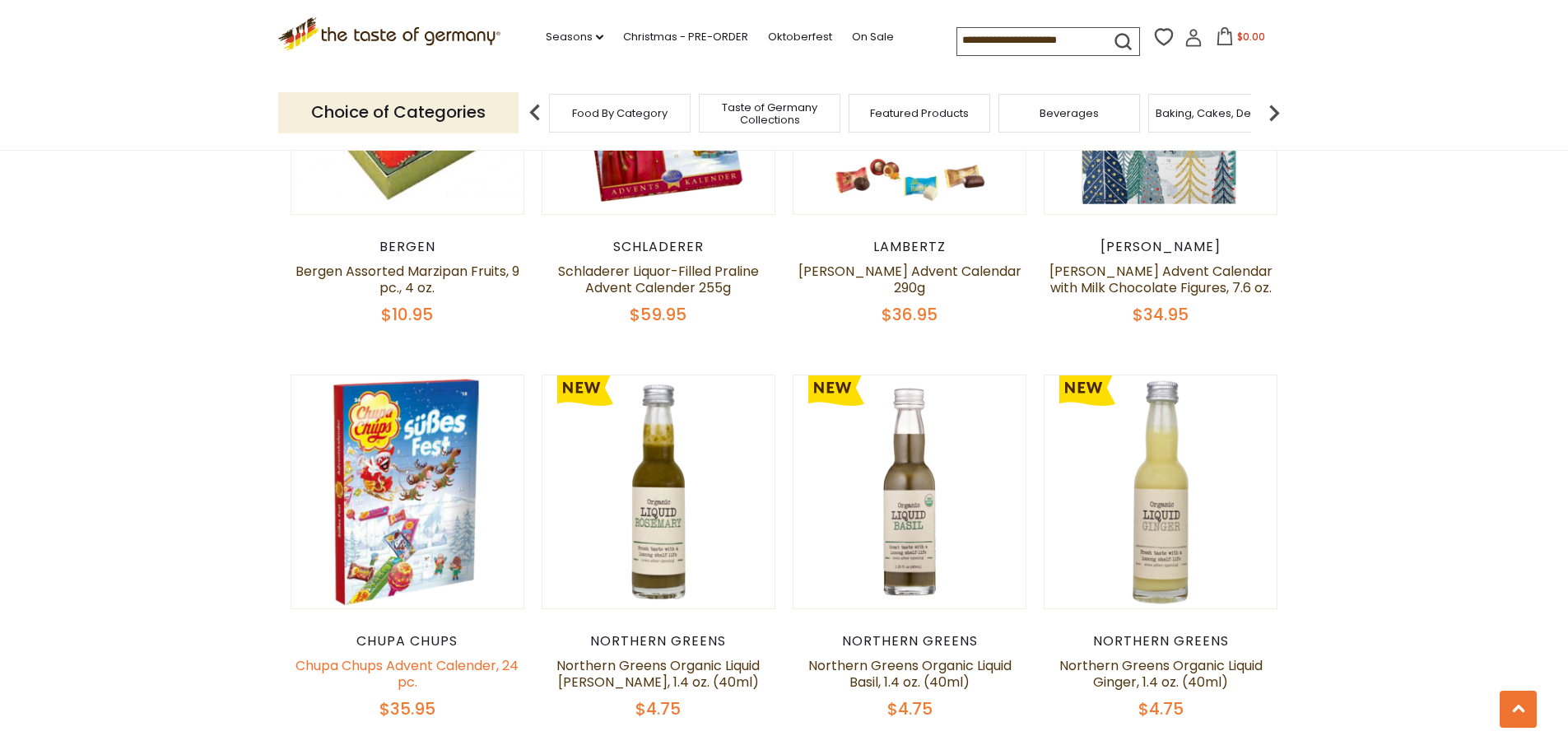
click at [395, 656] on link "Chupa Chups Advent Calender, 24 pc." at bounding box center [407, 674] width 223 height 35
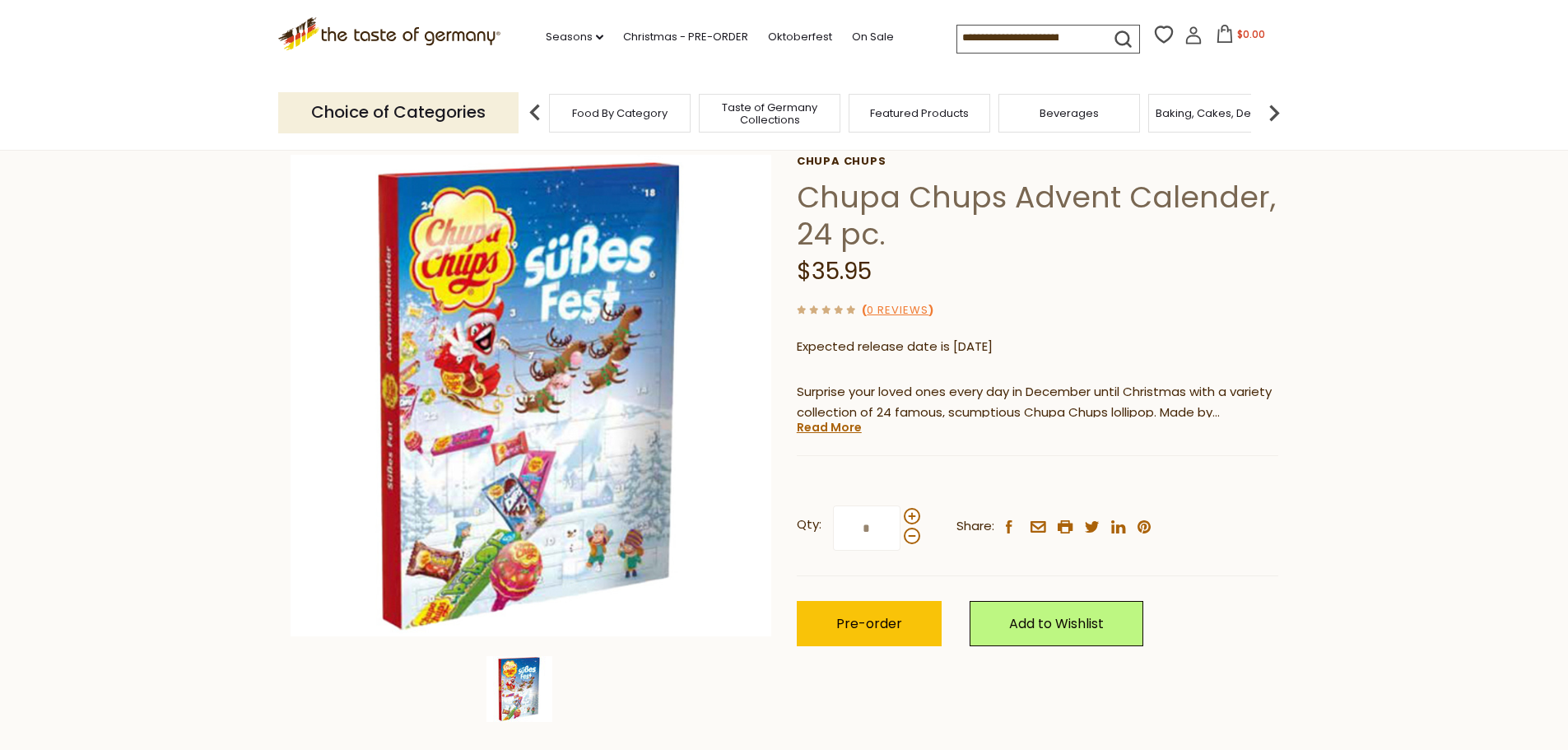
scroll to position [82, 0]
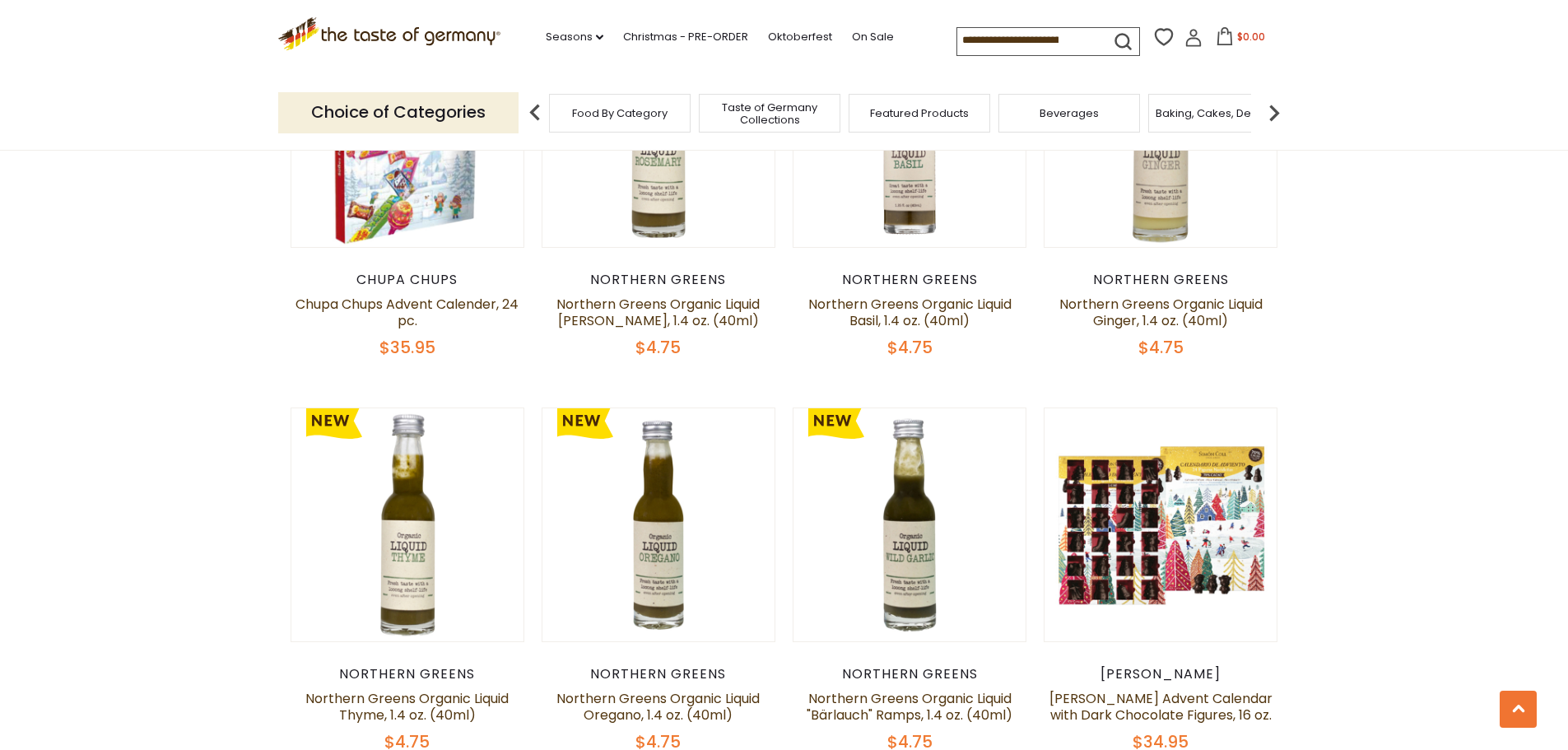
scroll to position [2387, 0]
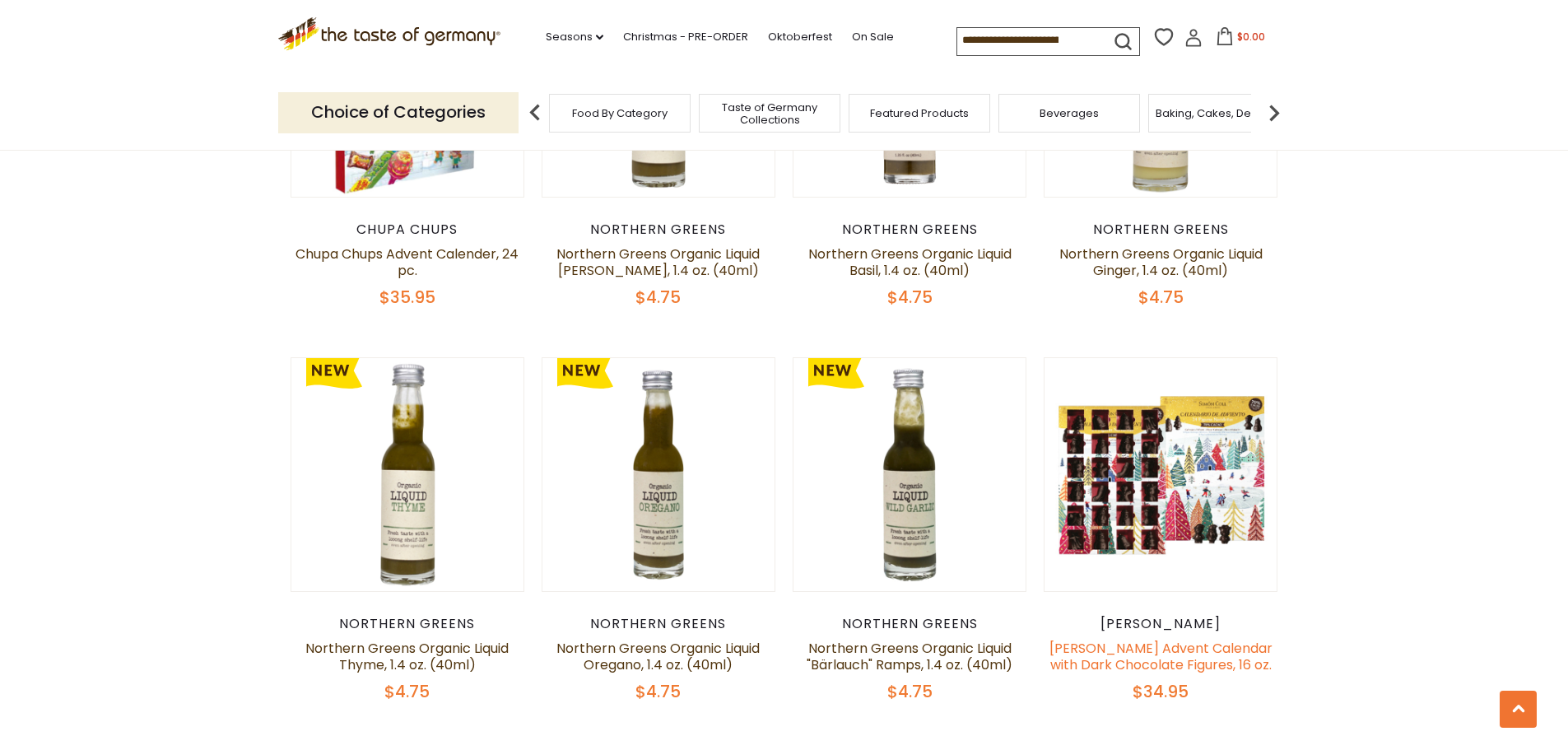
click at [1137, 639] on link "[PERSON_NAME] Advent Calendar with Dark Chocolate Figures, 16 oz." at bounding box center [1161, 656] width 223 height 35
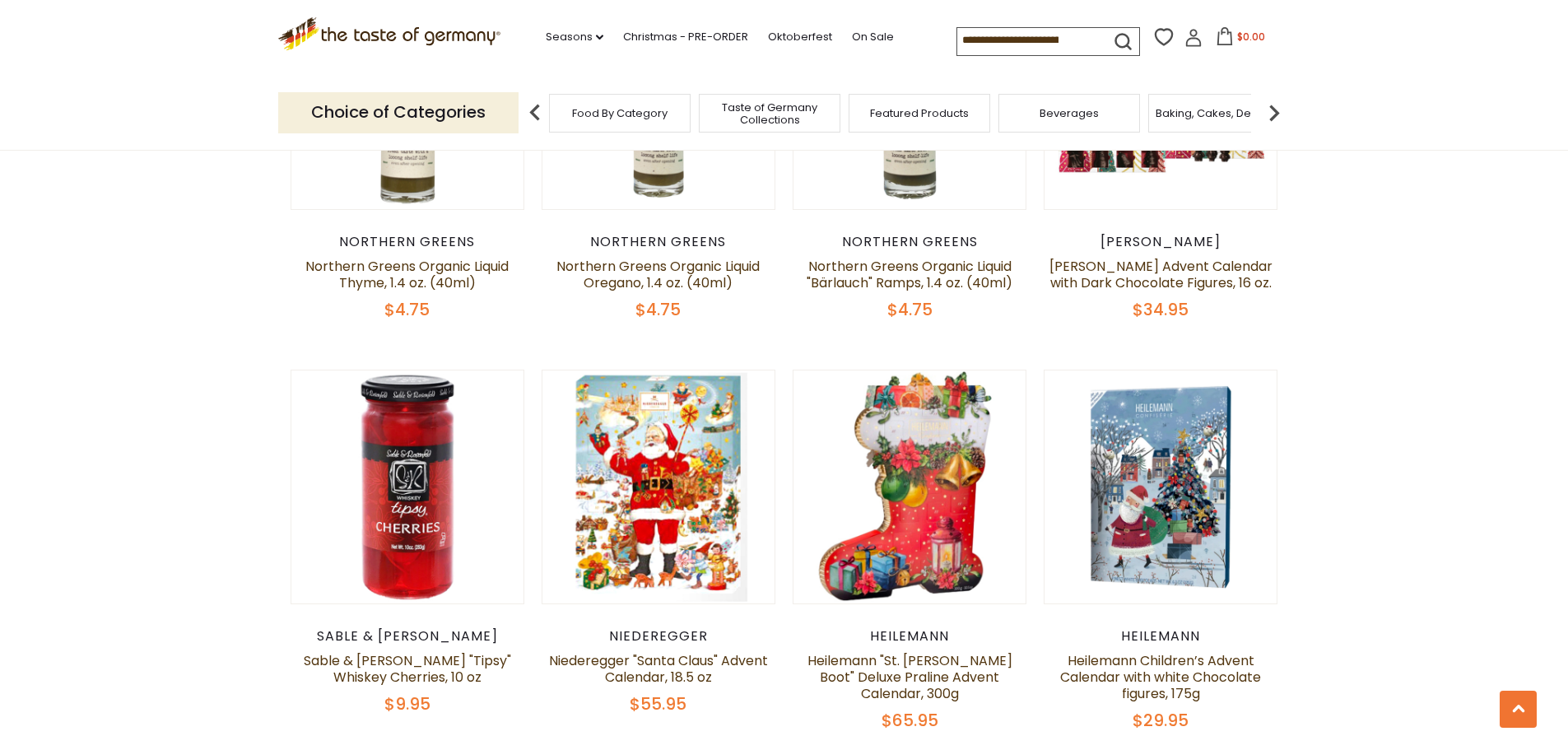
scroll to position [2799, 0]
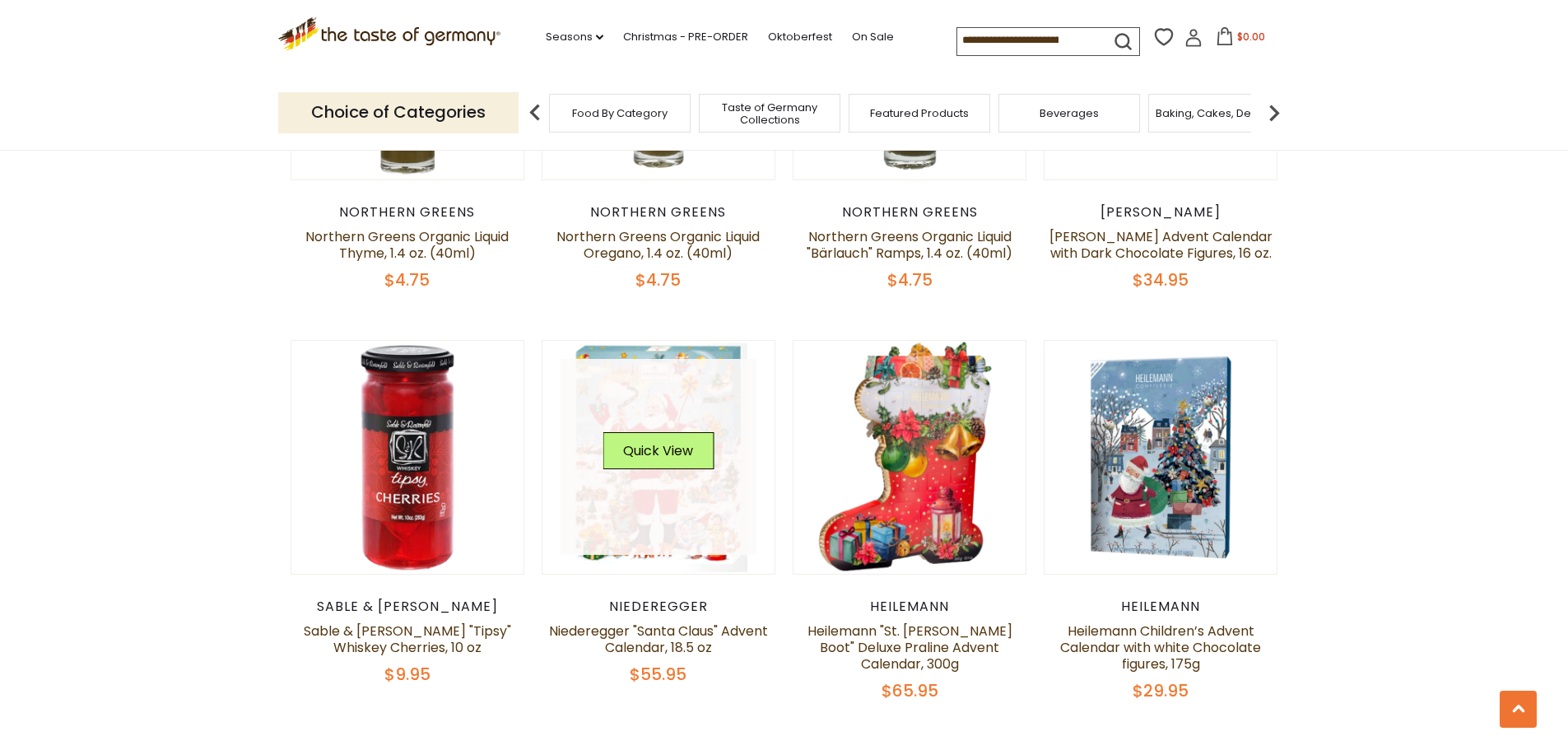
click at [663, 454] on link at bounding box center [658, 457] width 196 height 196
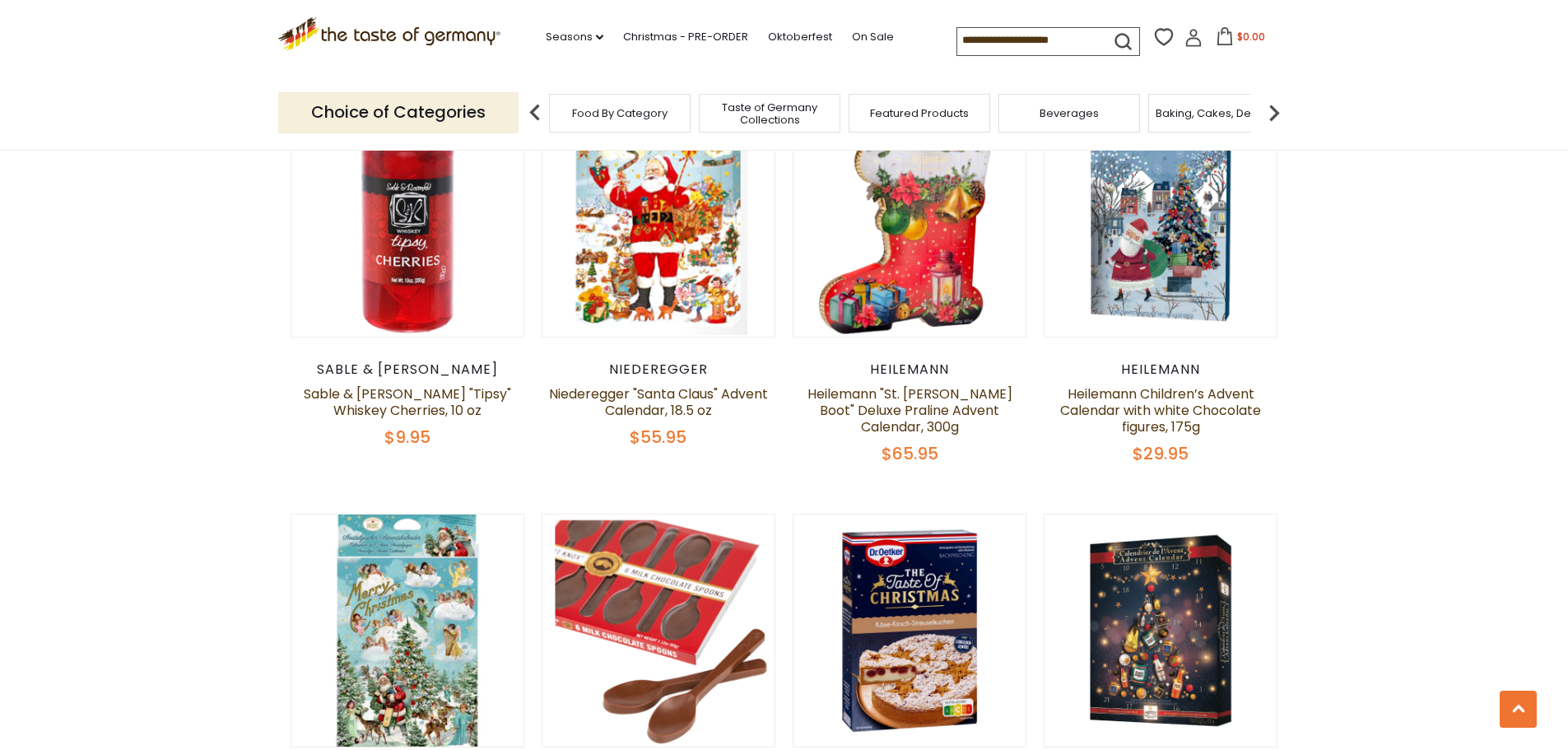
scroll to position [3046, 0]
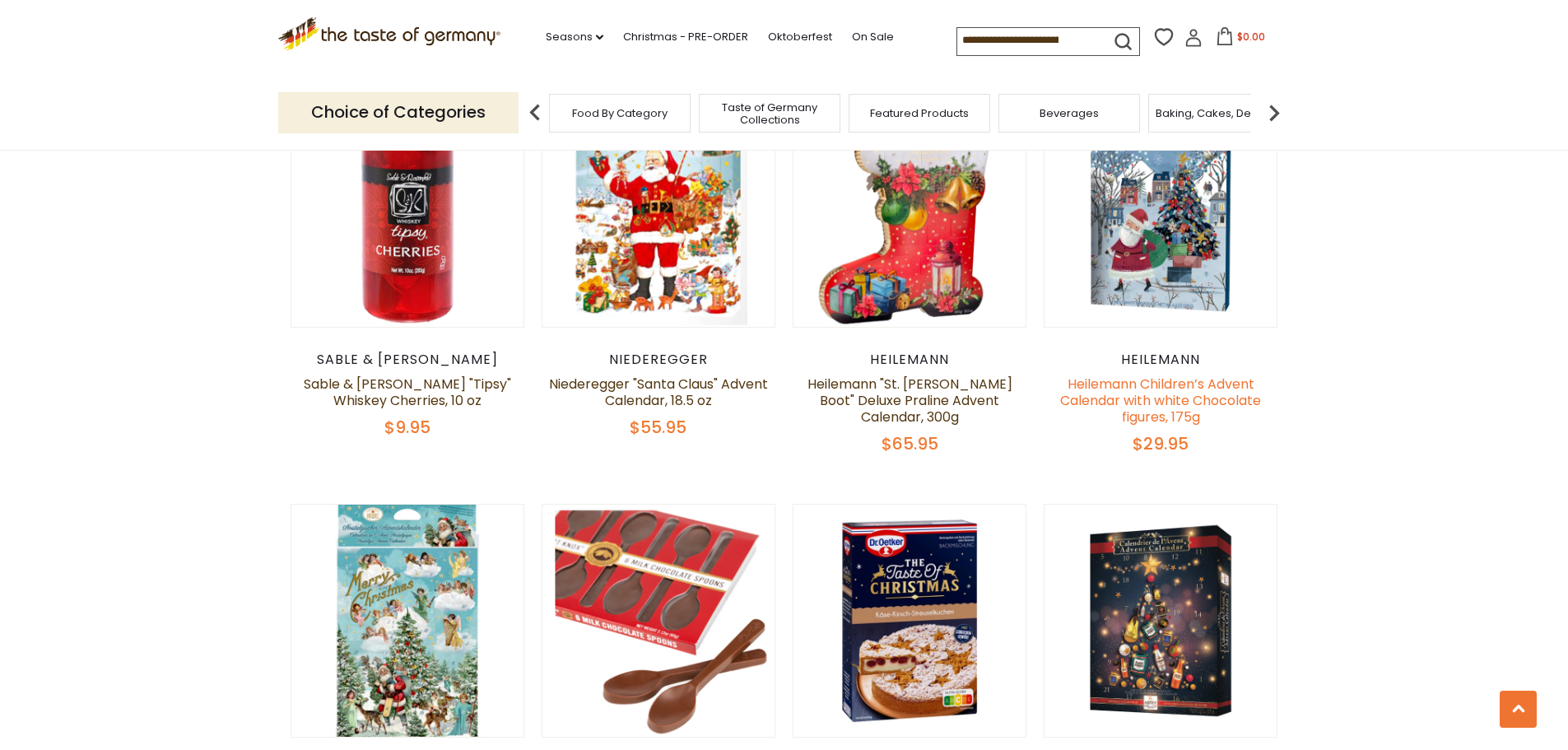
click at [1159, 375] on link "Heilemann Children’s Advent Calendar with white Chocolate figures, 175g" at bounding box center [1160, 401] width 201 height 52
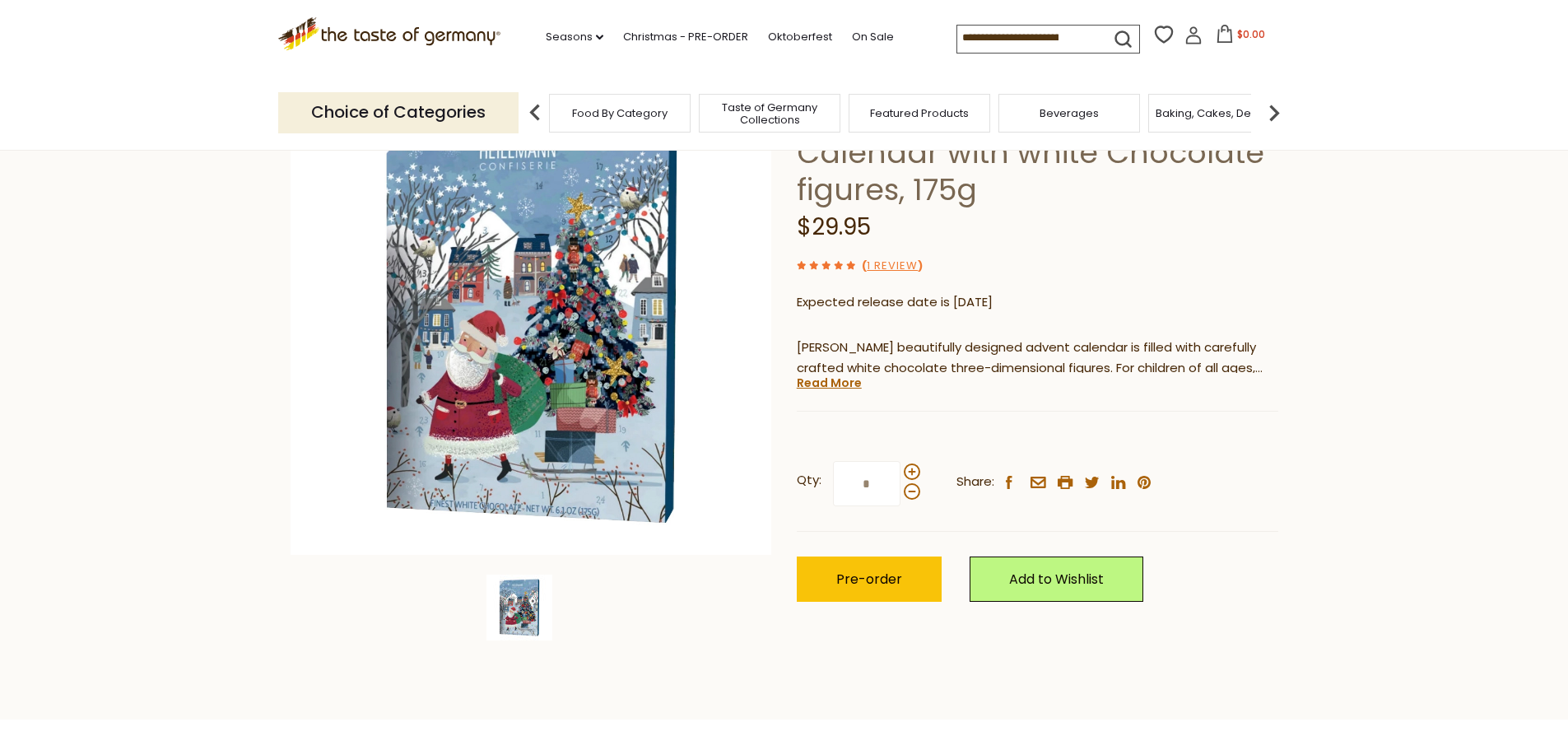
scroll to position [164, 0]
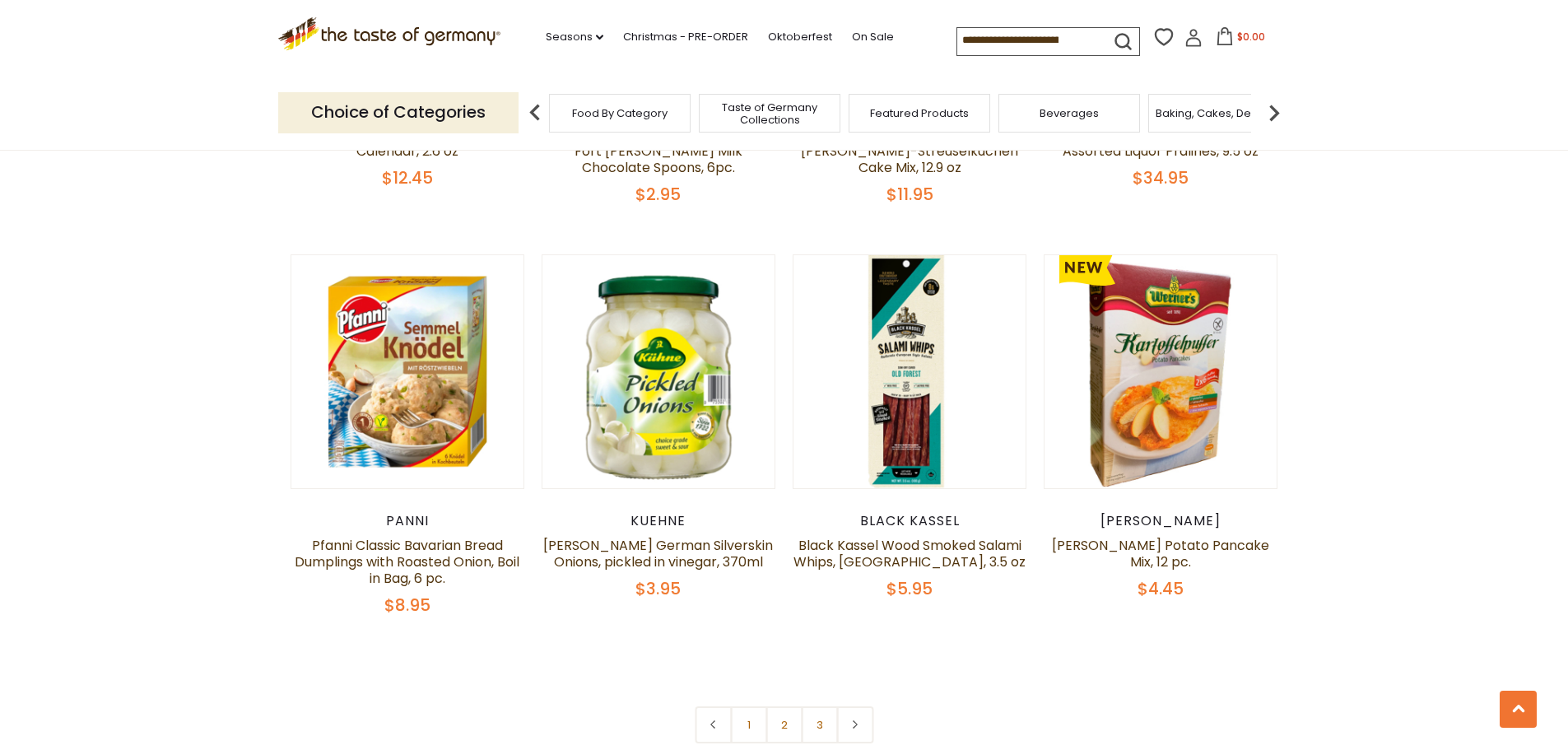
scroll to position [3787, 0]
